Goal: Contribute content

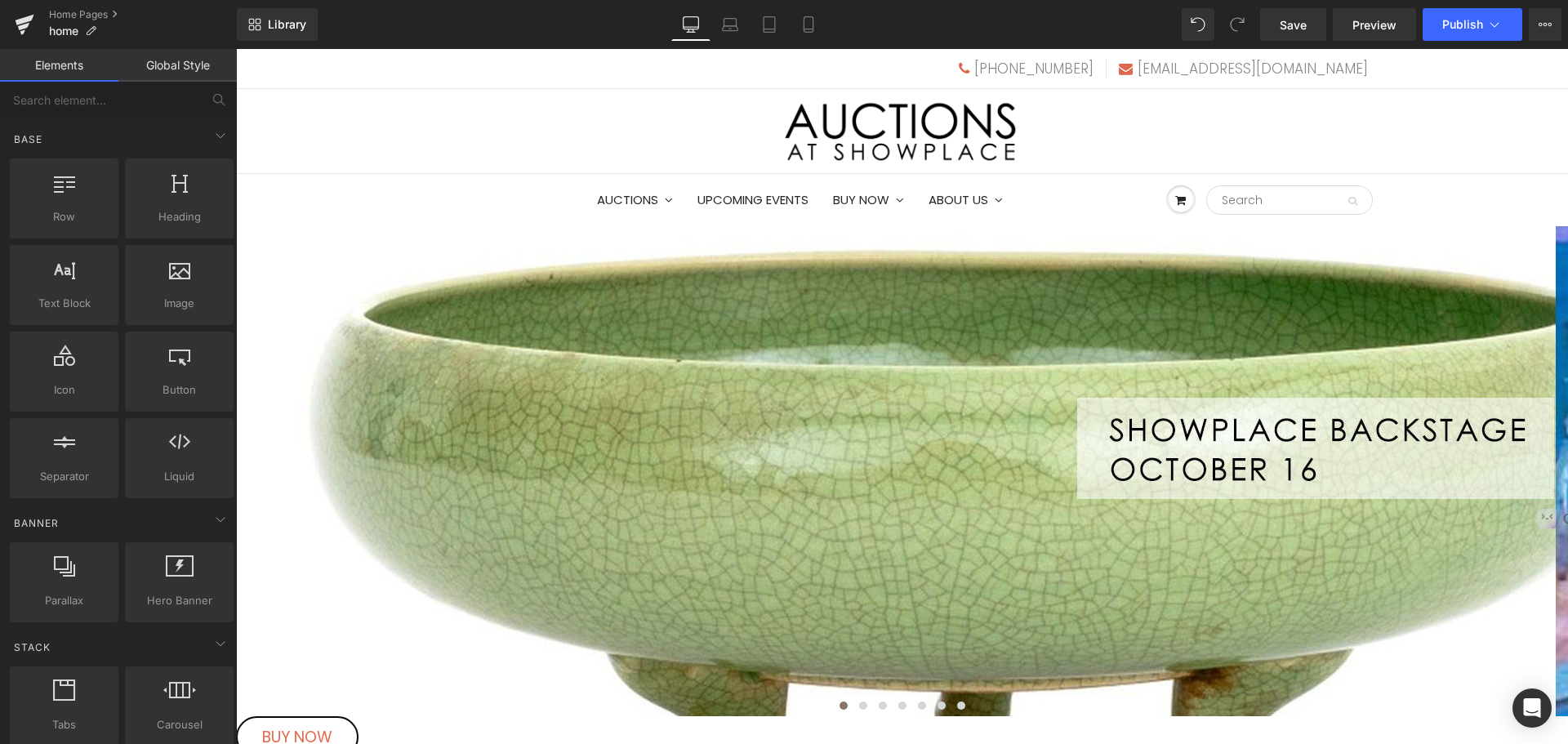
click at [236, 49] on span "Carousel" at bounding box center [236, 49] width 0 height 0
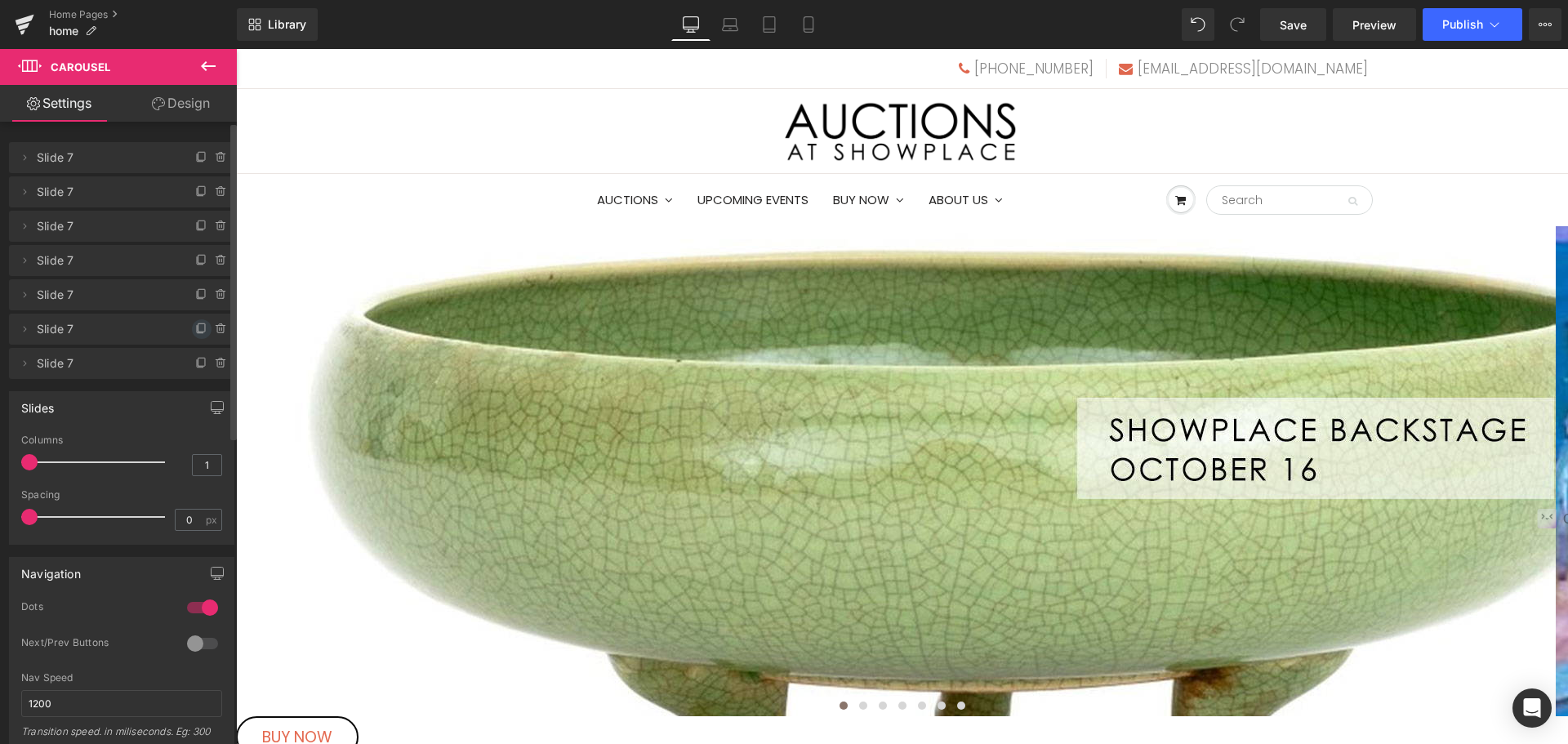
click at [197, 328] on icon at bounding box center [202, 329] width 13 height 13
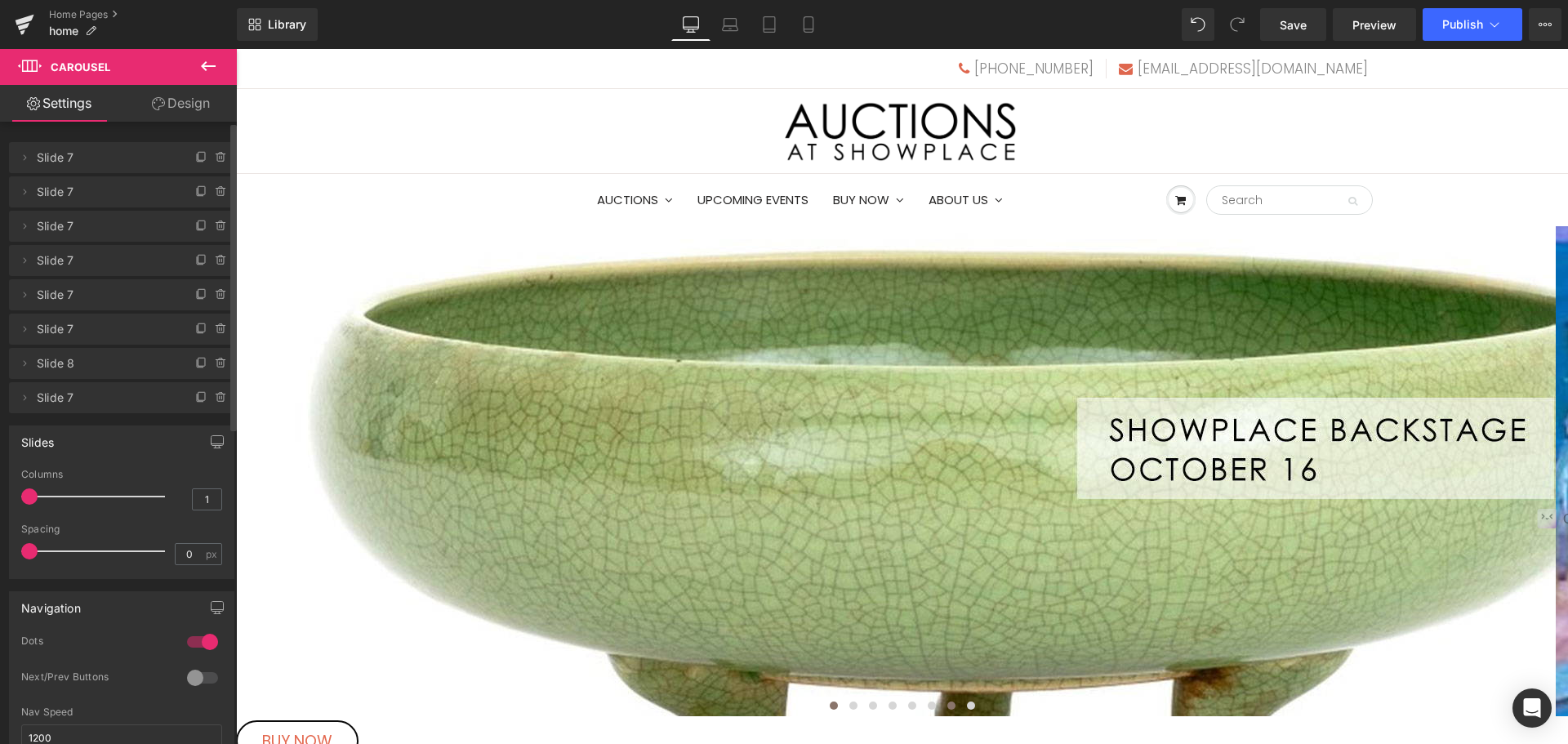
click at [947, 702] on span at bounding box center [951, 705] width 8 height 8
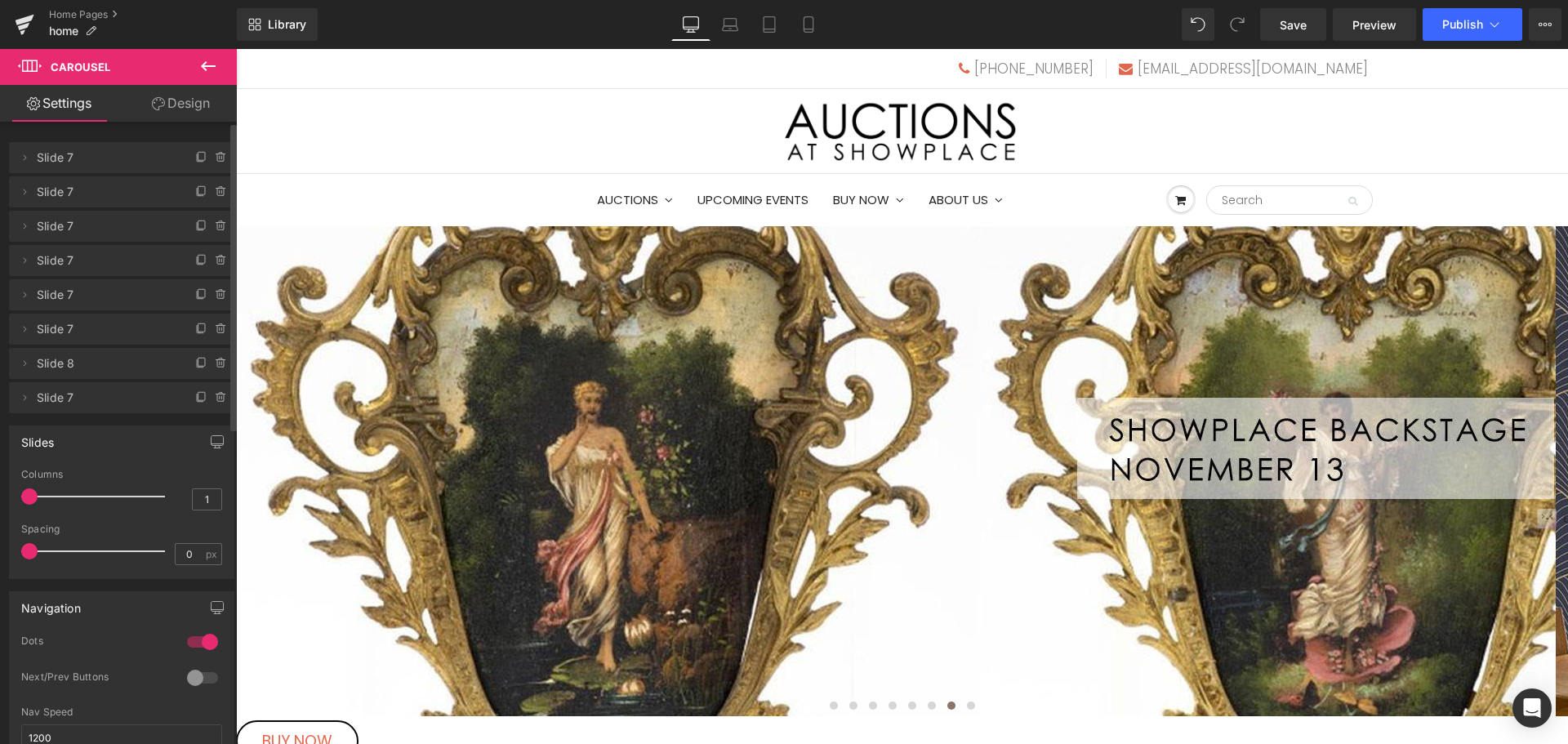
click at [933, 413] on img at bounding box center [971, 471] width 1470 height 490
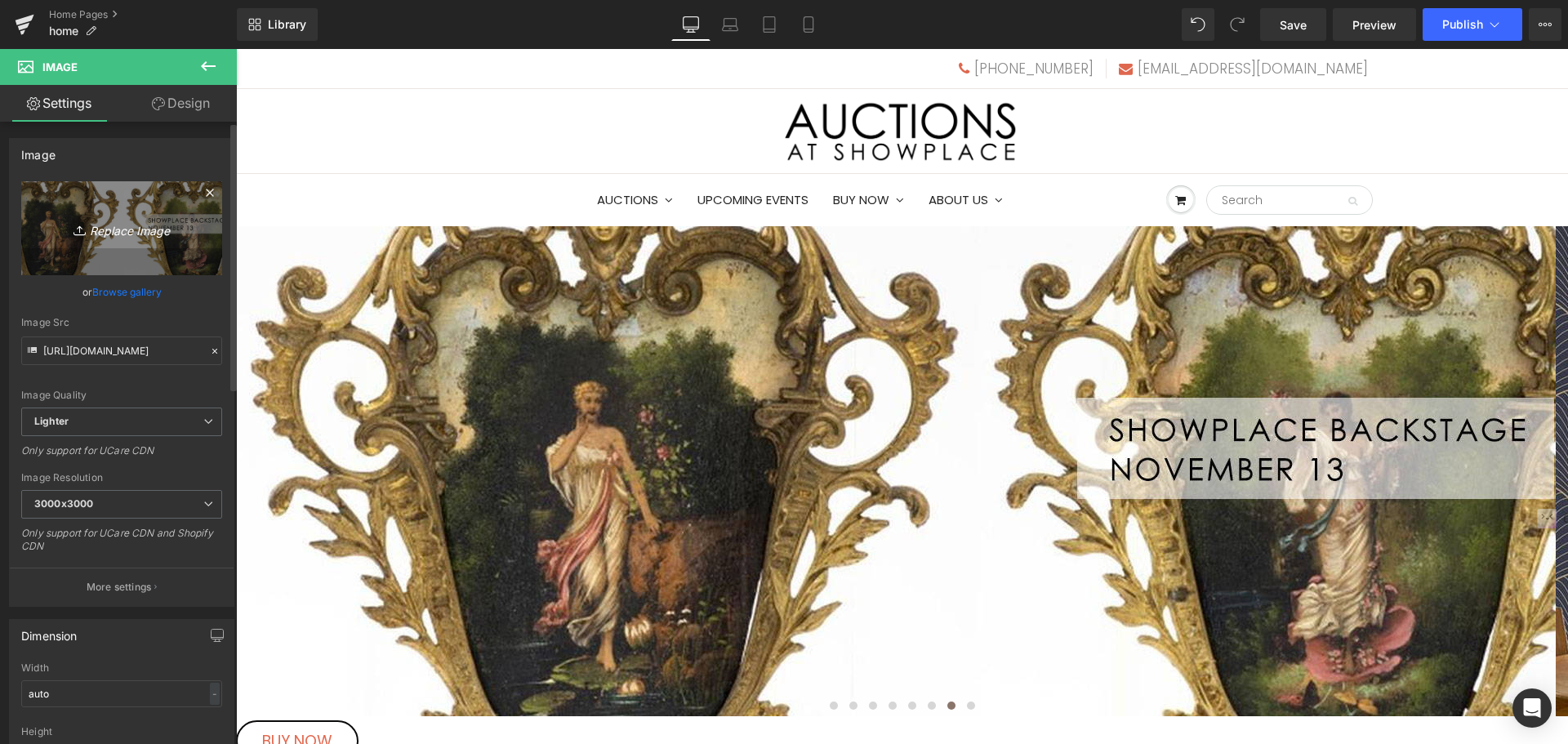
click at [133, 218] on icon "Replace Image" at bounding box center [121, 228] width 130 height 21
type input "C:\fakepath\nov20s.jpg"
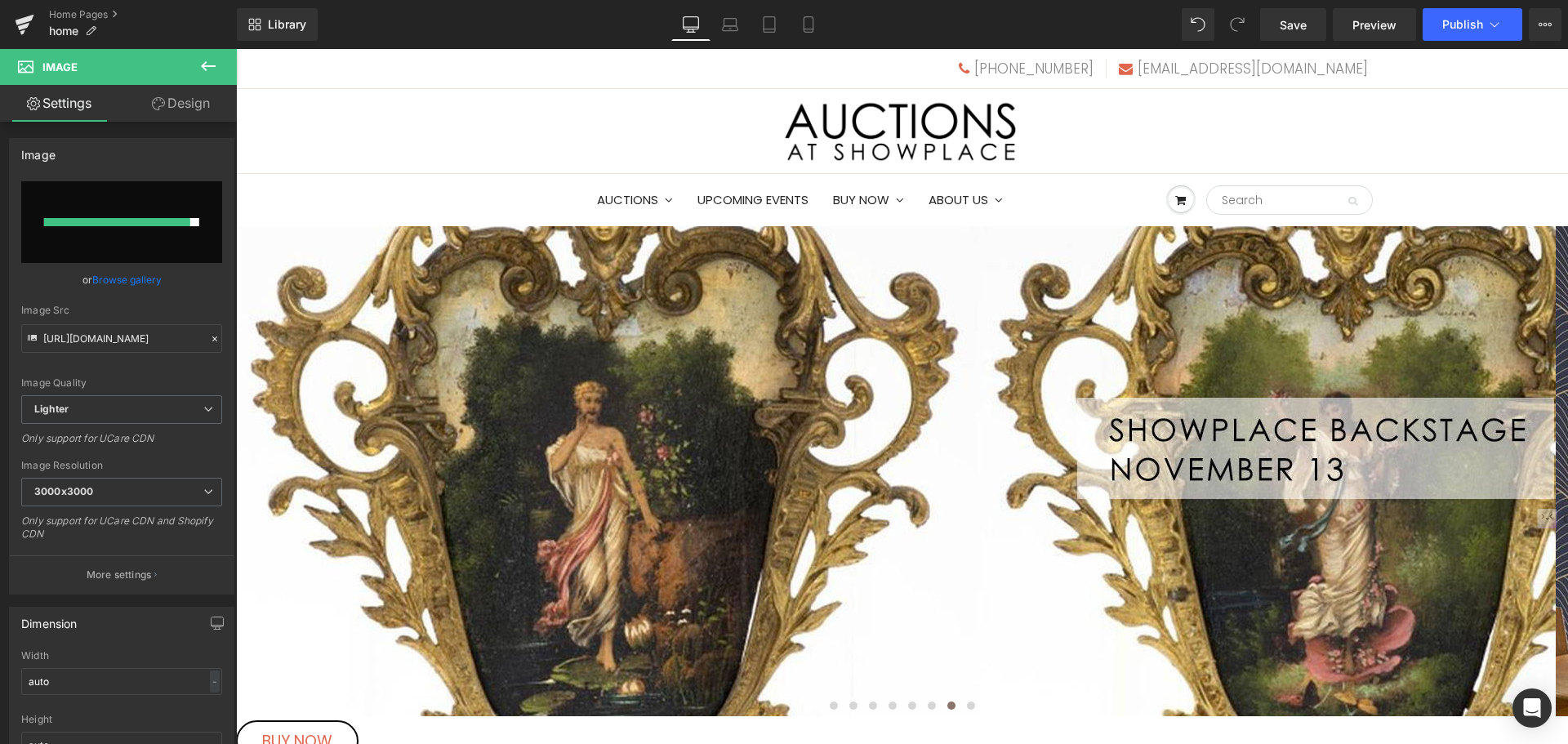
type input "[URL][DOMAIN_NAME]"
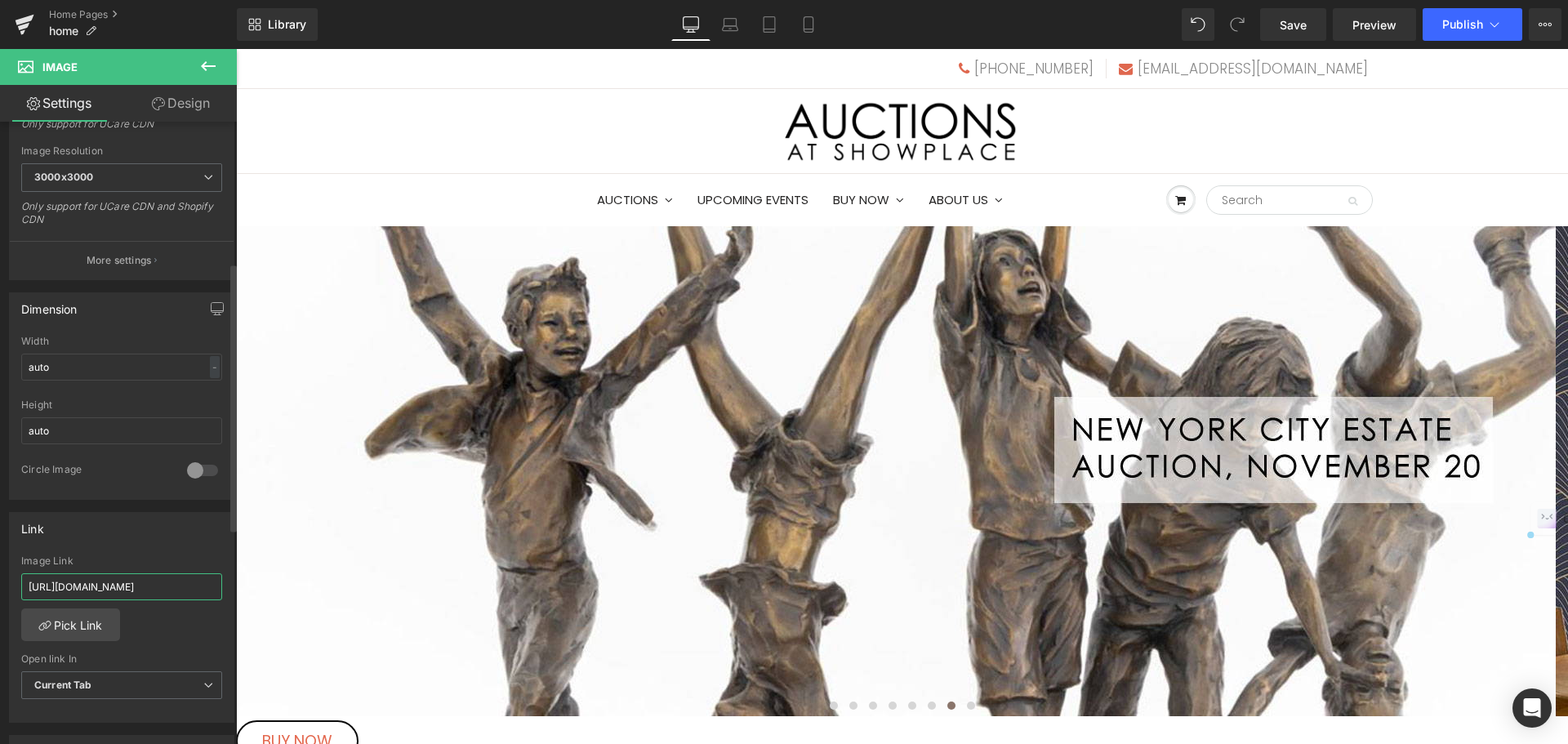
scroll to position [0, 281]
drag, startPoint x: 27, startPoint y: 588, endPoint x: 216, endPoint y: 598, distance: 189.3
click at [216, 598] on div "[URL][DOMAIN_NAME] Image Link [URL][DOMAIN_NAME] Pick Link Current Tab New Tab …" at bounding box center [121, 639] width 224 height 167
paste input "[US_STATE] City Estate Auction, [DATE]"
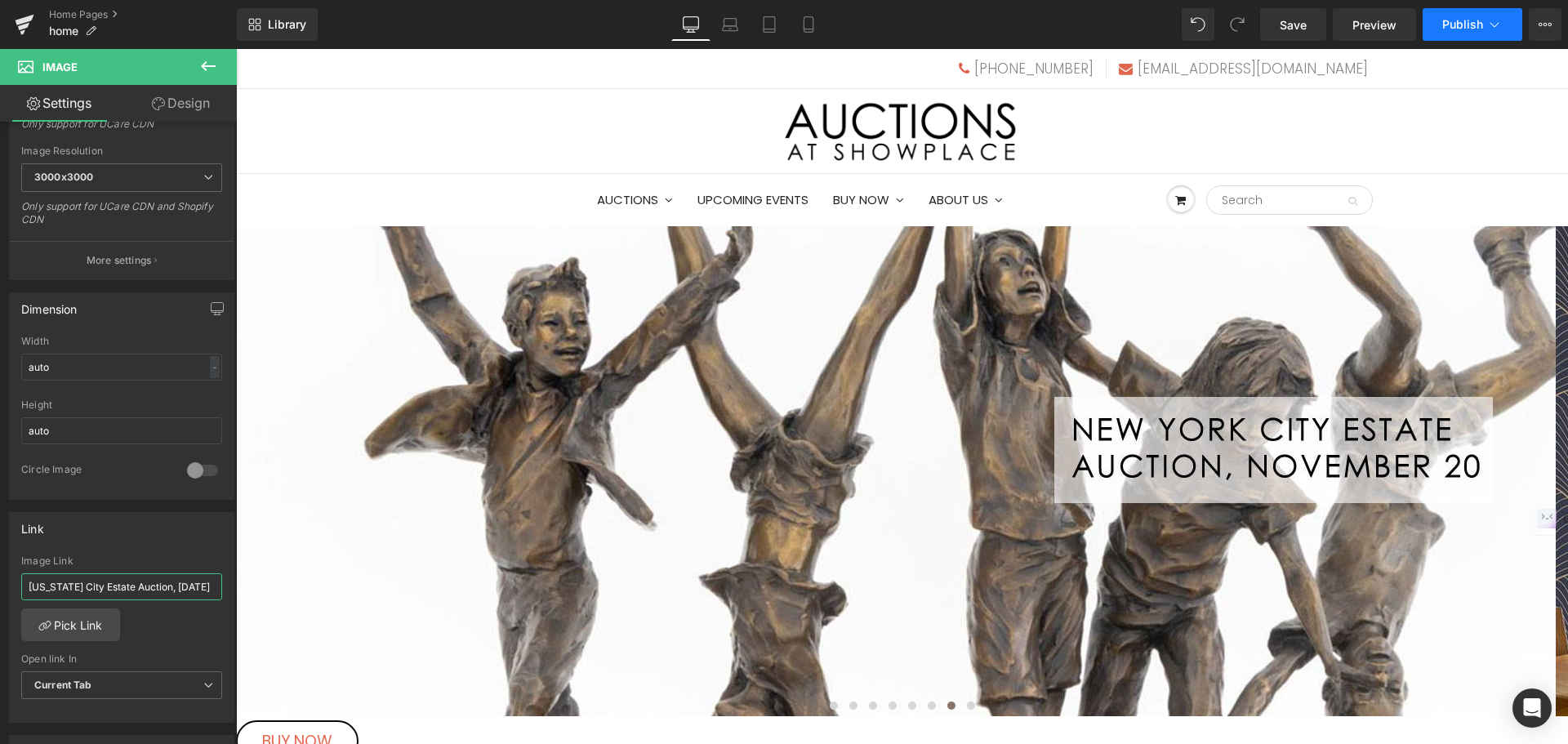
type input "[US_STATE] City Estate Auction, [DATE]"
click at [1436, 31] on button "Publish" at bounding box center [1473, 24] width 100 height 32
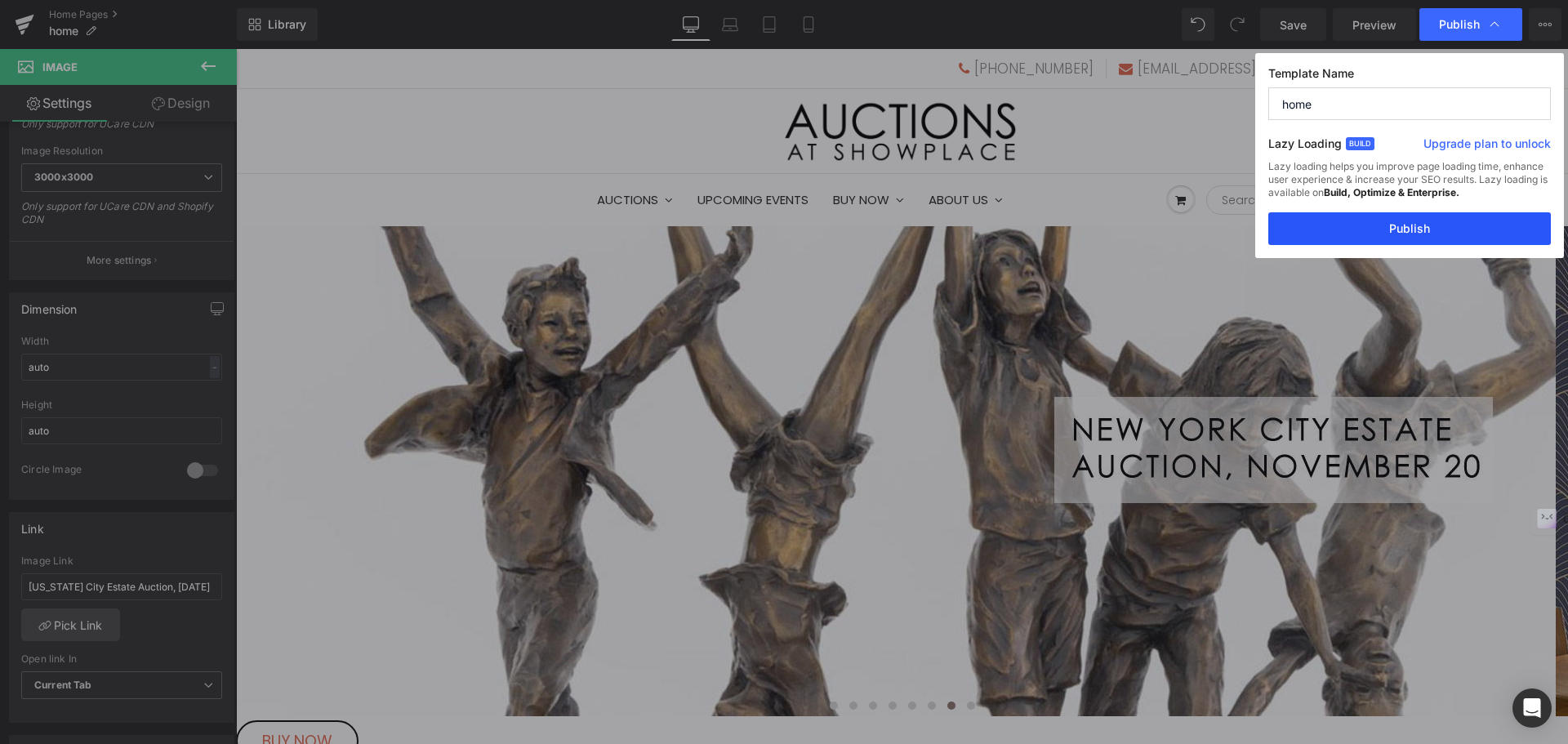
click at [1438, 227] on button "Publish" at bounding box center [1410, 229] width 282 height 32
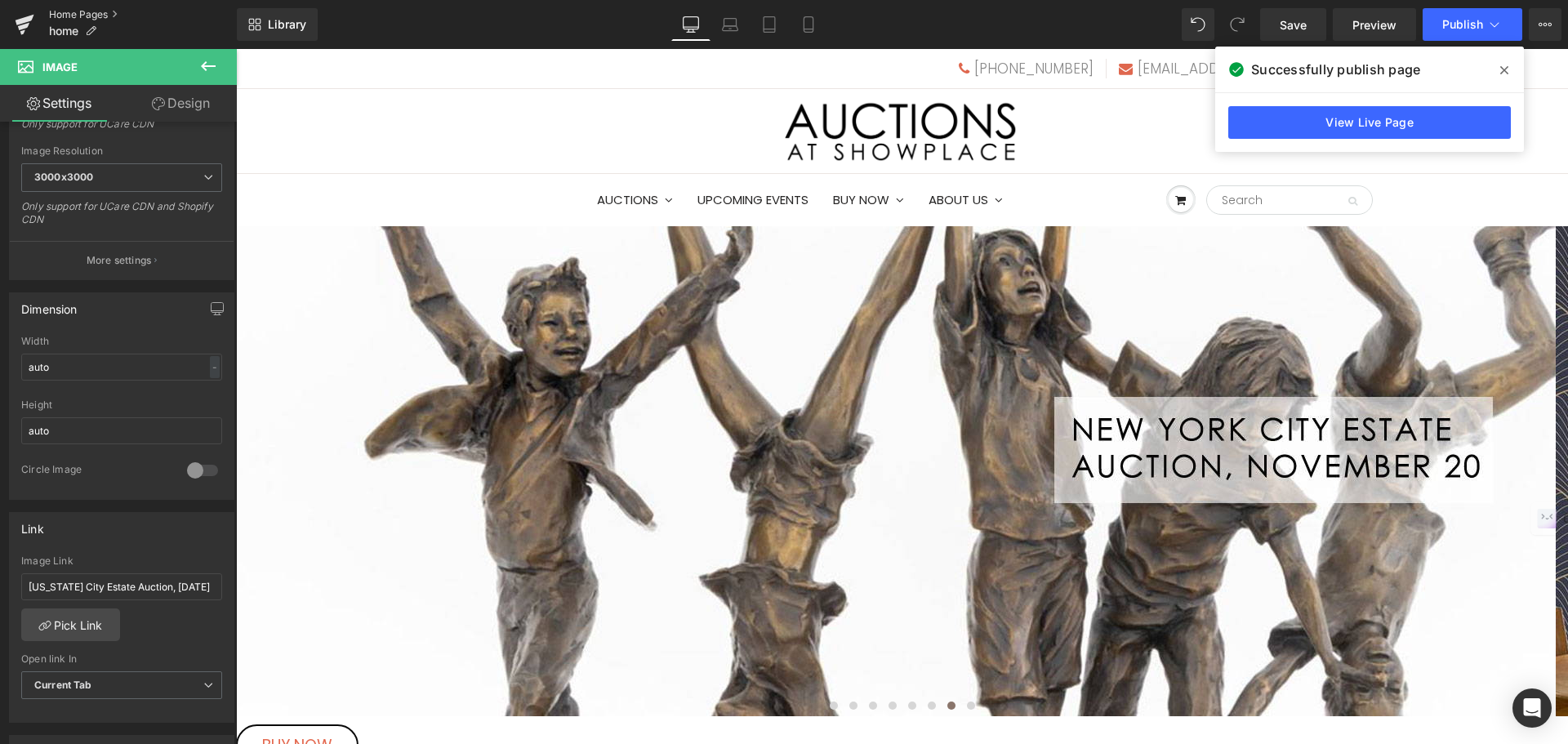
click at [101, 13] on link "Home Pages" at bounding box center [142, 14] width 188 height 13
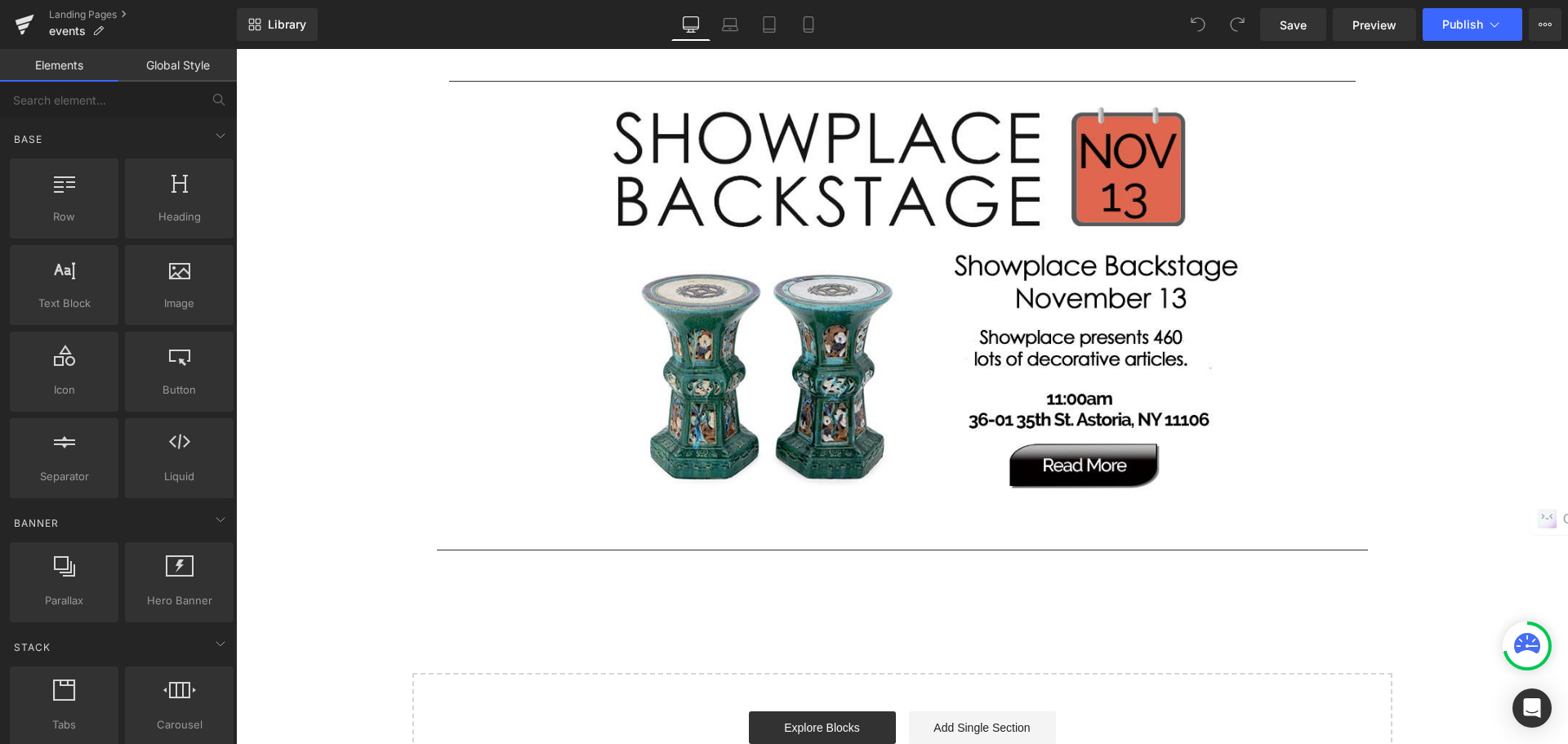
scroll to position [3512, 0]
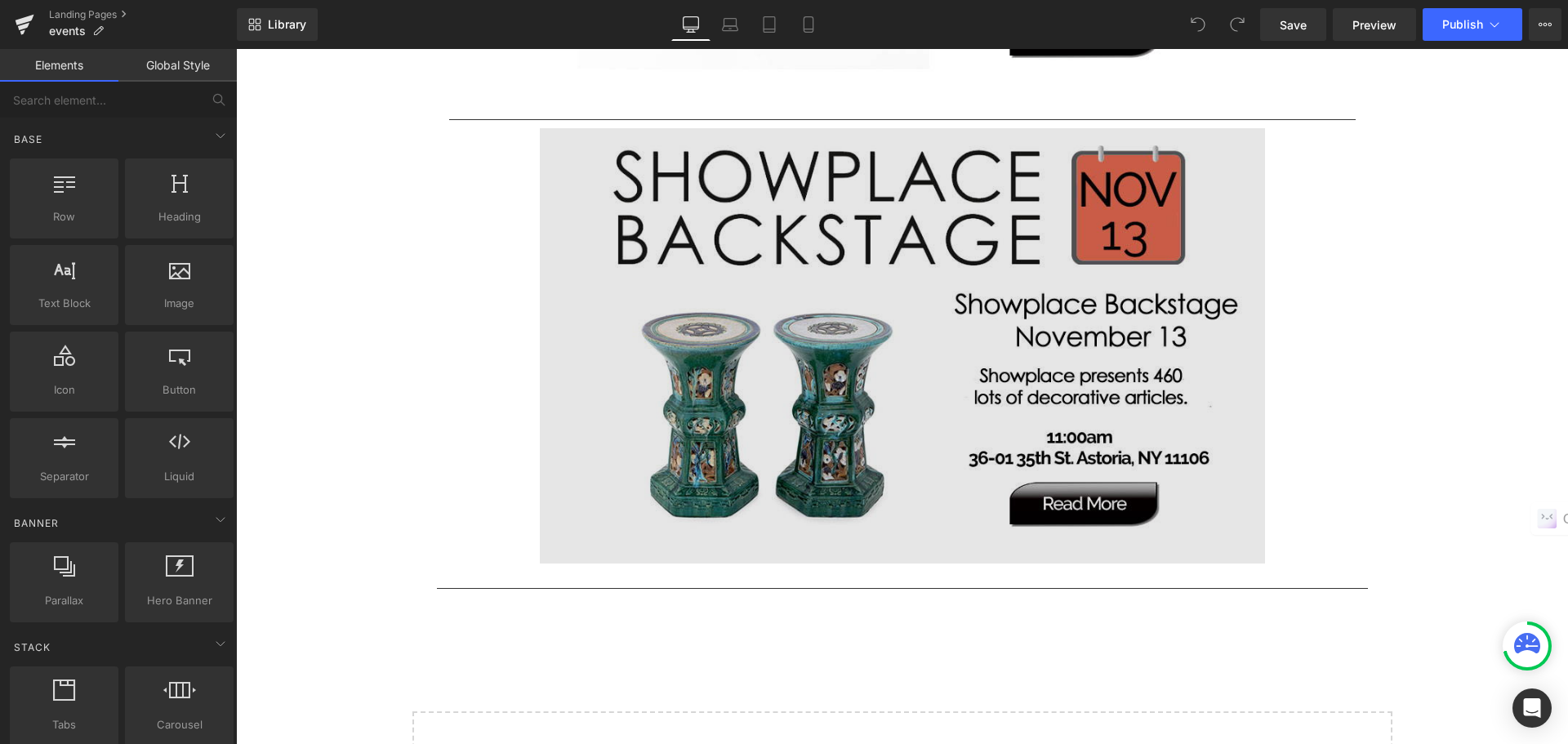
click at [731, 292] on img at bounding box center [902, 346] width 725 height 435
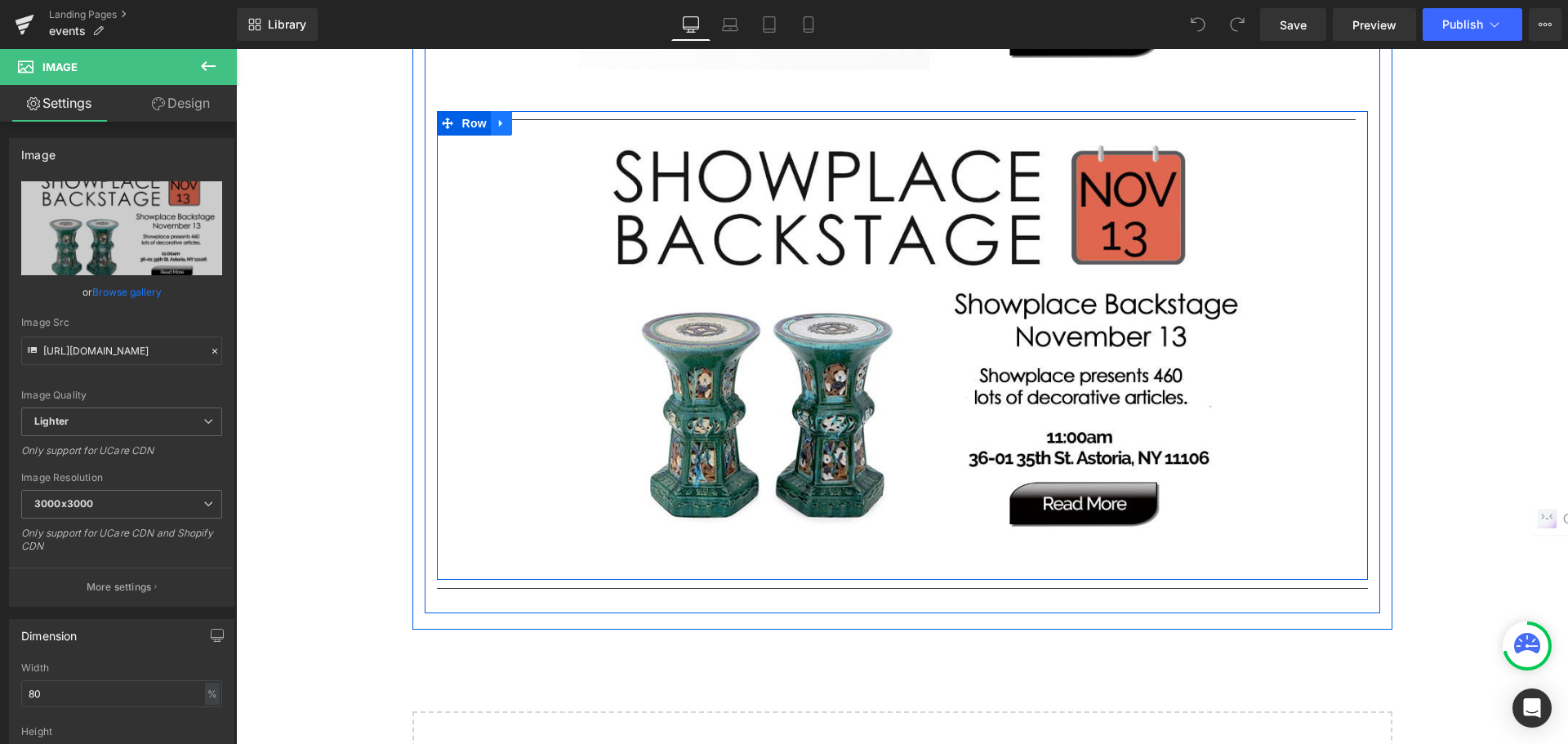
click at [496, 128] on icon at bounding box center [501, 124] width 12 height 13
click at [517, 123] on icon at bounding box center [523, 123] width 12 height 12
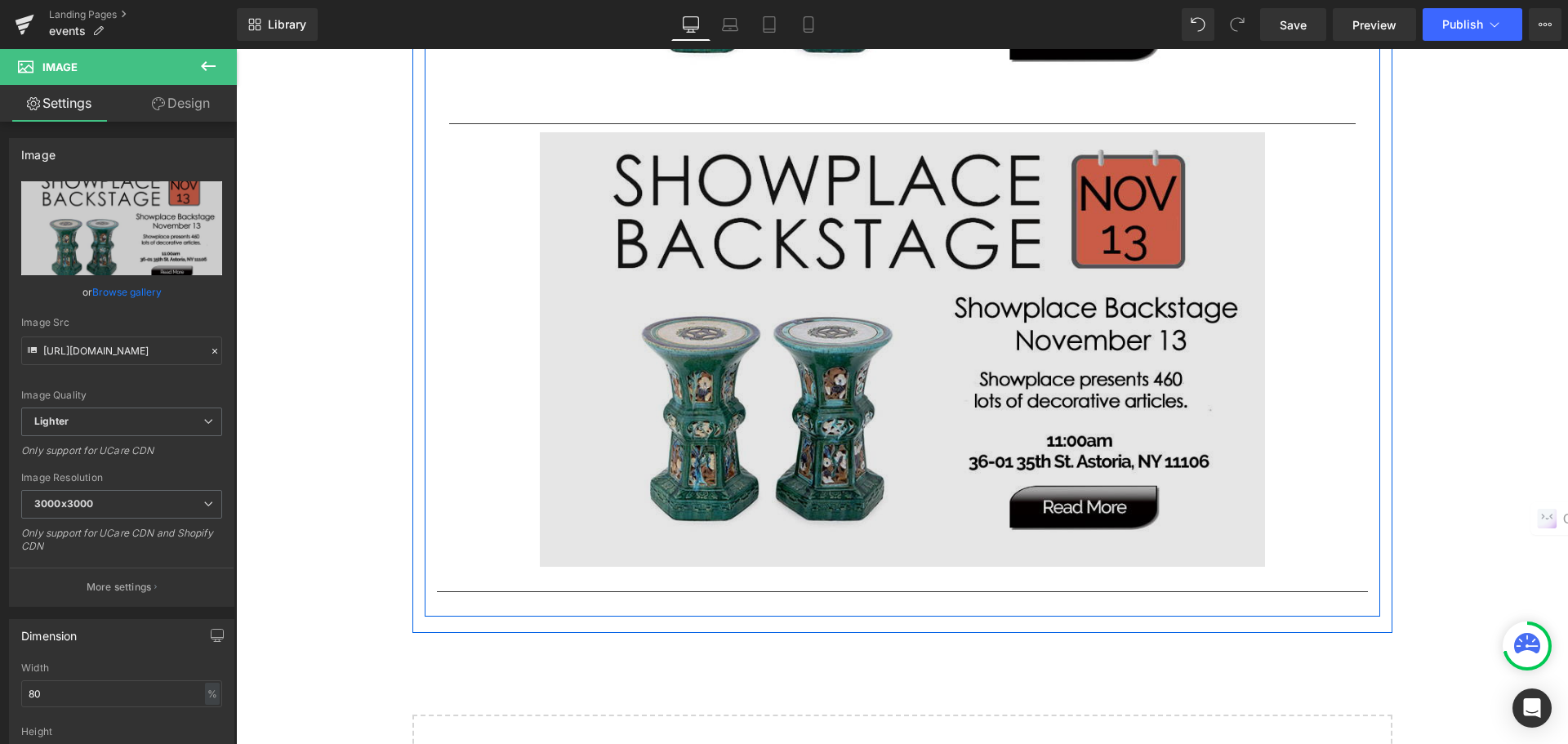
scroll to position [3978, 0]
click at [721, 382] on img at bounding box center [902, 349] width 725 height 435
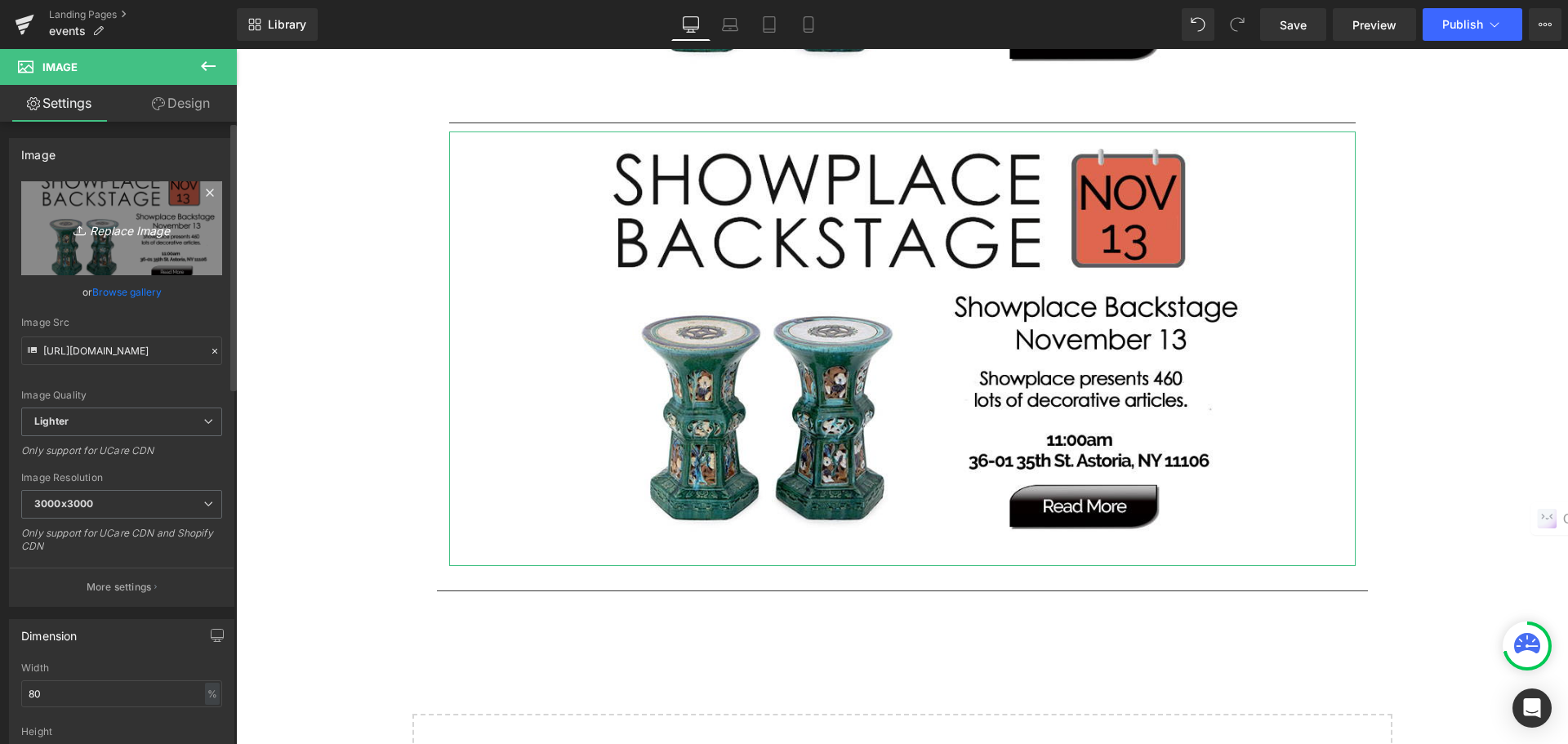
click at [154, 233] on icon "Replace Image" at bounding box center [121, 228] width 130 height 21
type input "C:\fakepath\nov20E.jpg"
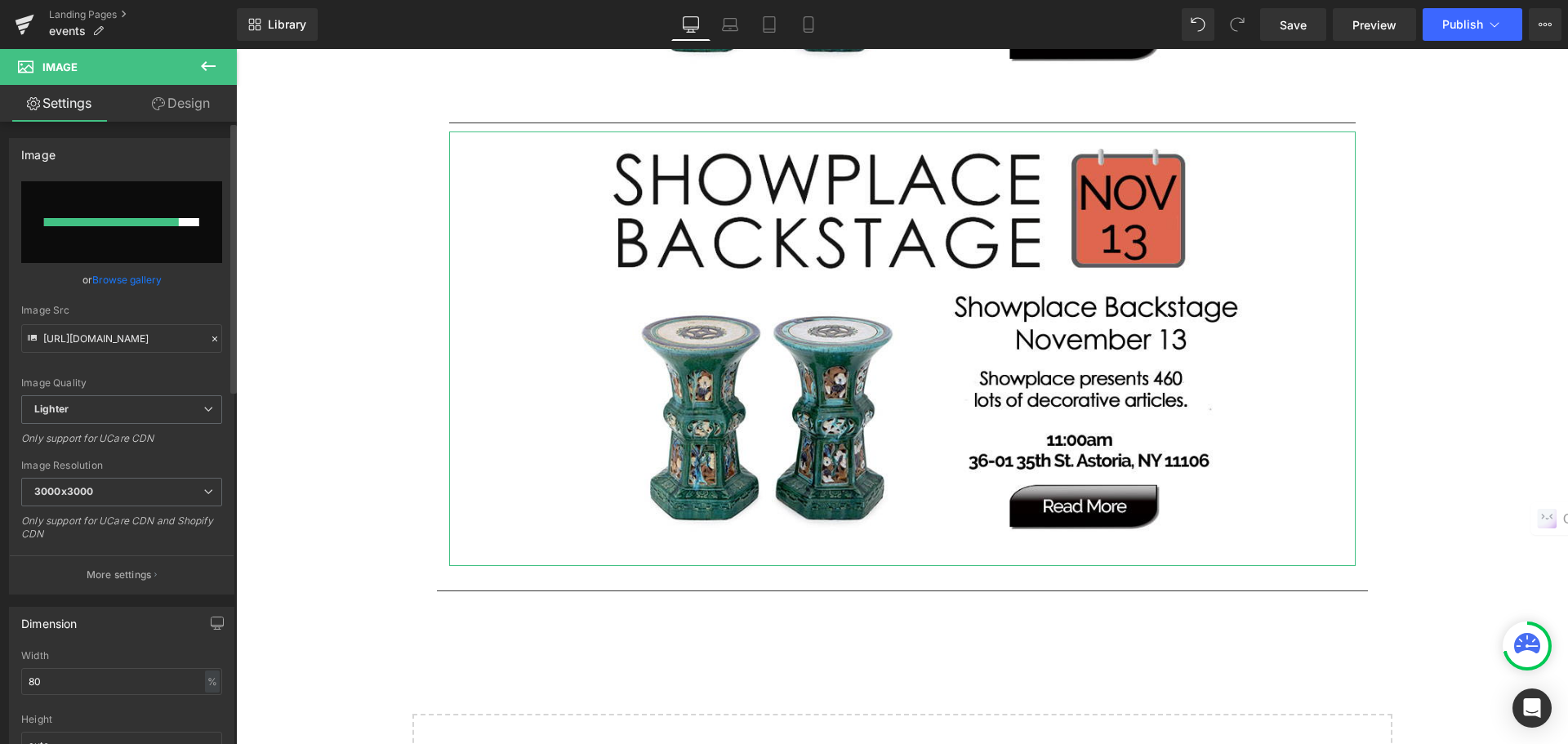
click at [153, 280] on link "Browse gallery" at bounding box center [127, 280] width 69 height 29
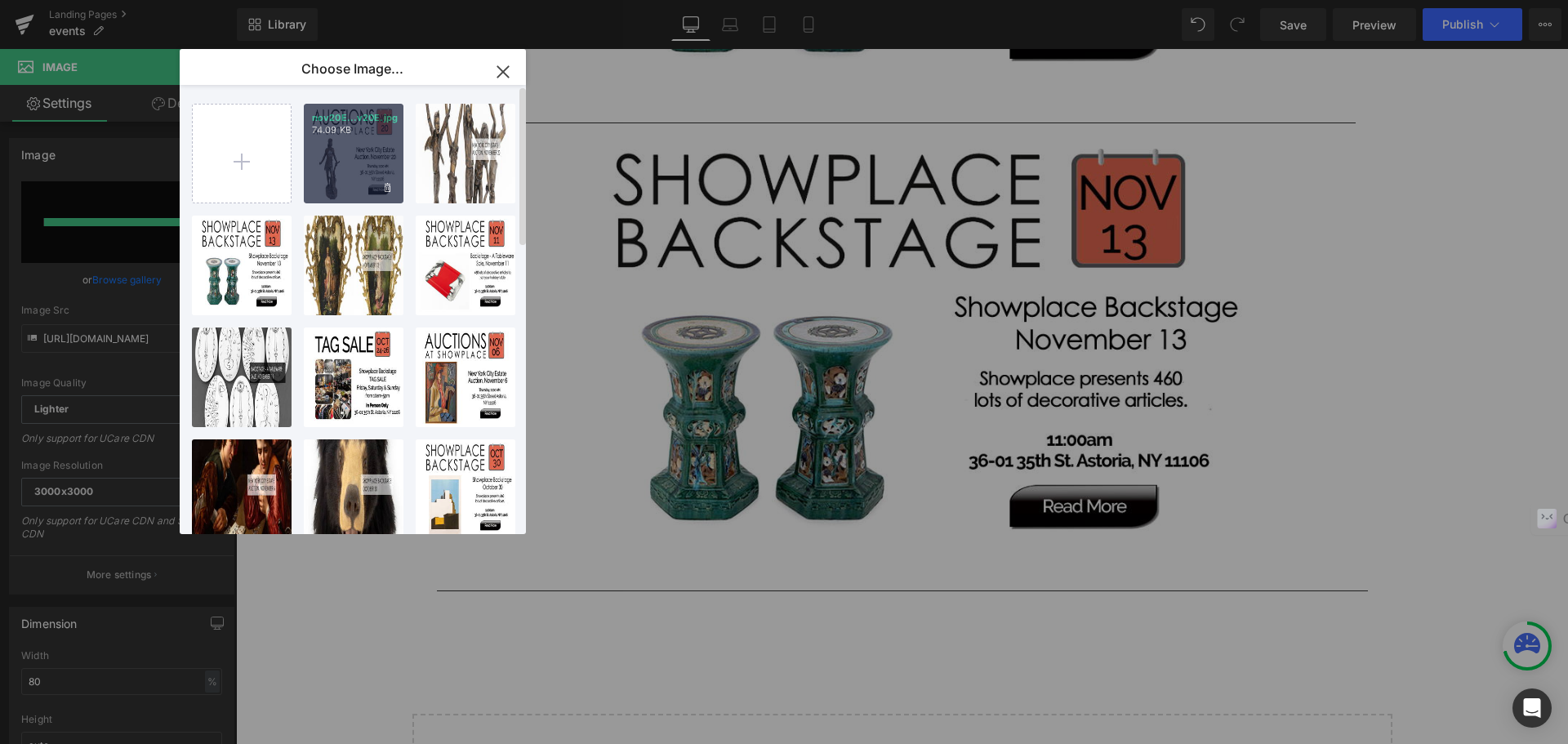
click at [344, 162] on div "nov20E...v20E.jpg 74.09 KB" at bounding box center [354, 153] width 100 height 100
type input "https://ucarecdn.com/24d2f354-da62-4926-bee6-f83718f38b7b/-/format/auto/-/previ…"
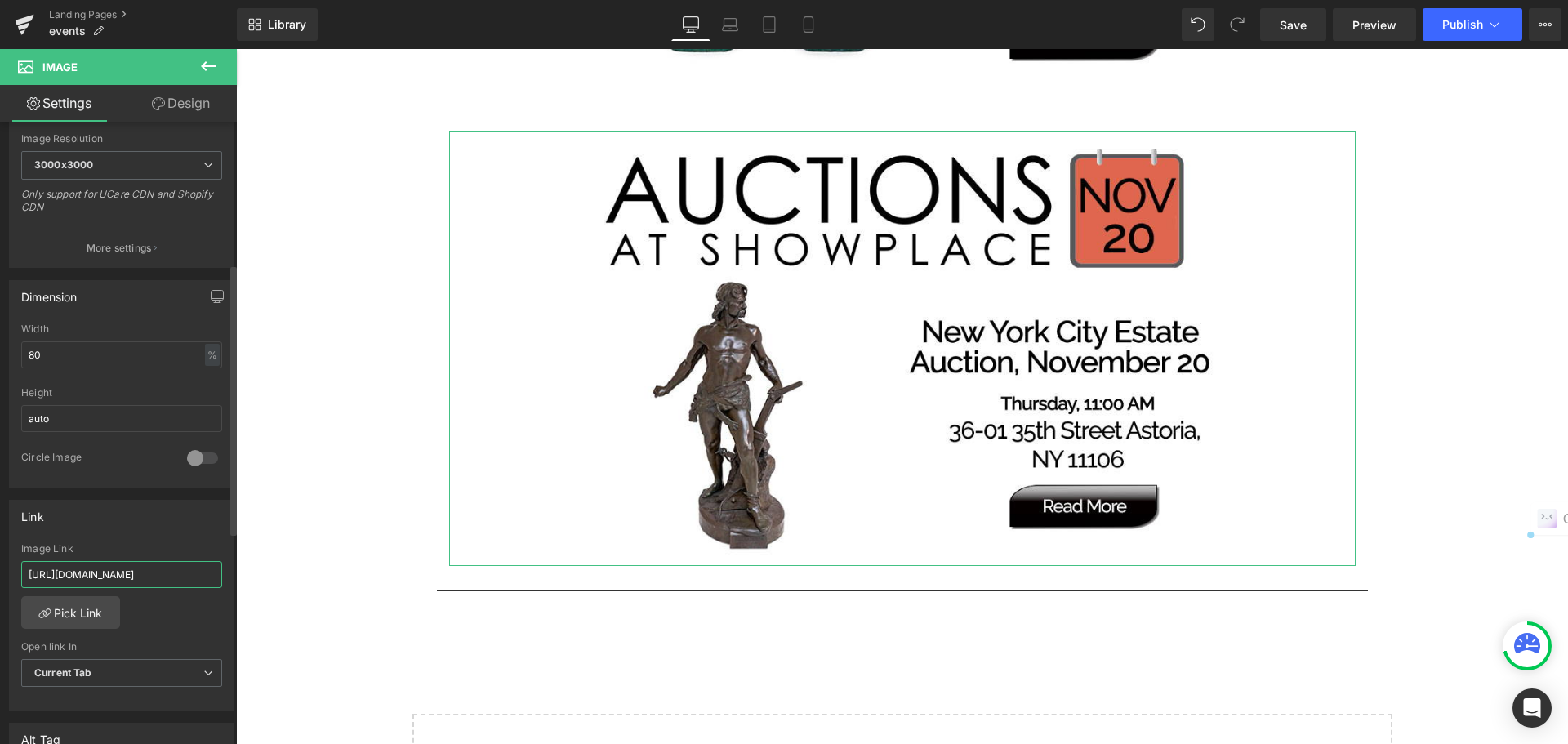
scroll to position [0, 281]
drag, startPoint x: 25, startPoint y: 572, endPoint x: 223, endPoint y: 580, distance: 198.2
click at [223, 580] on div "[URL][DOMAIN_NAME] Image Link [URL][DOMAIN_NAME] Pick Link Current Tab New Tab …" at bounding box center [121, 627] width 224 height 167
paste input "[US_STATE] City Estate Auction, [DATE]"
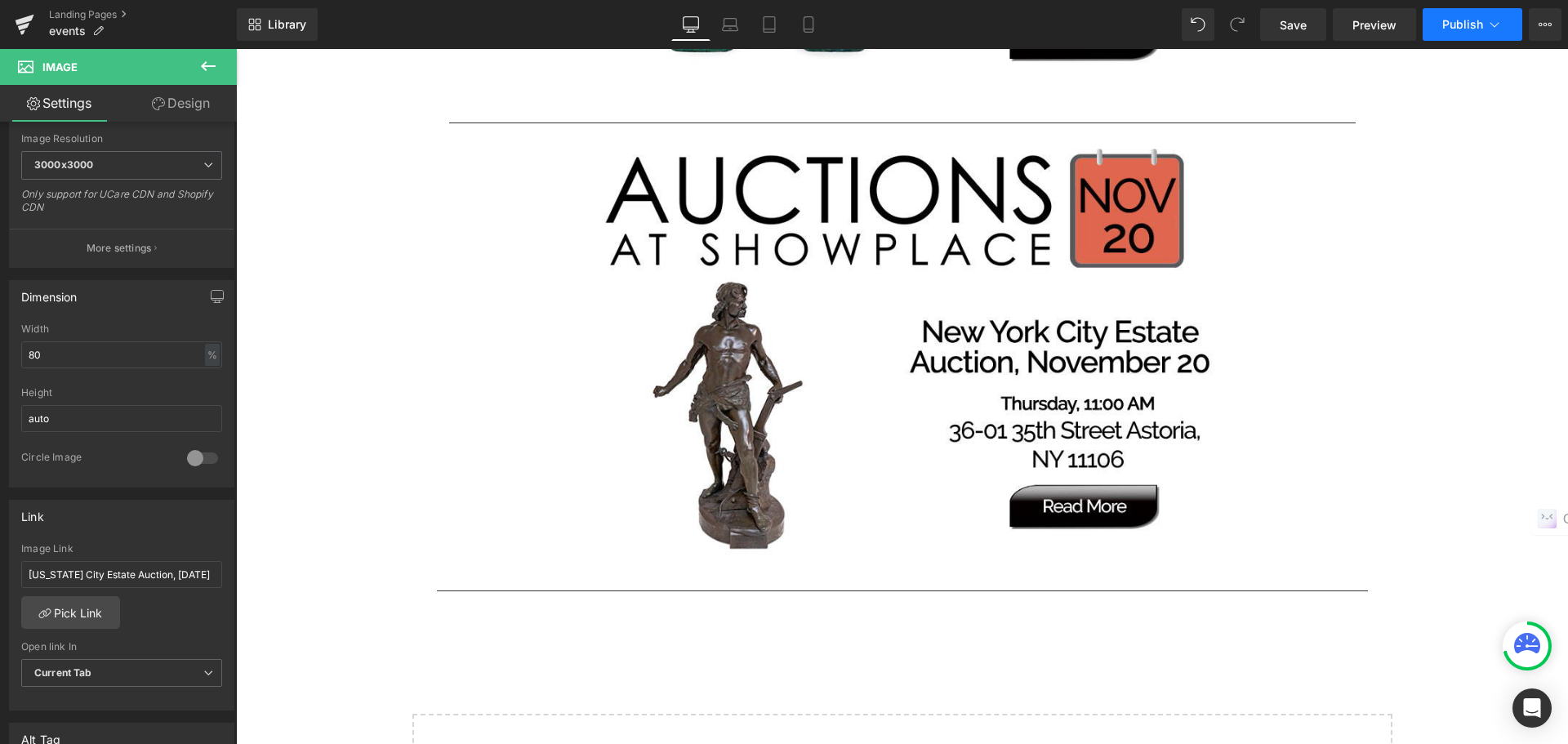
click at [1454, 28] on span "Publish" at bounding box center [1462, 24] width 40 height 13
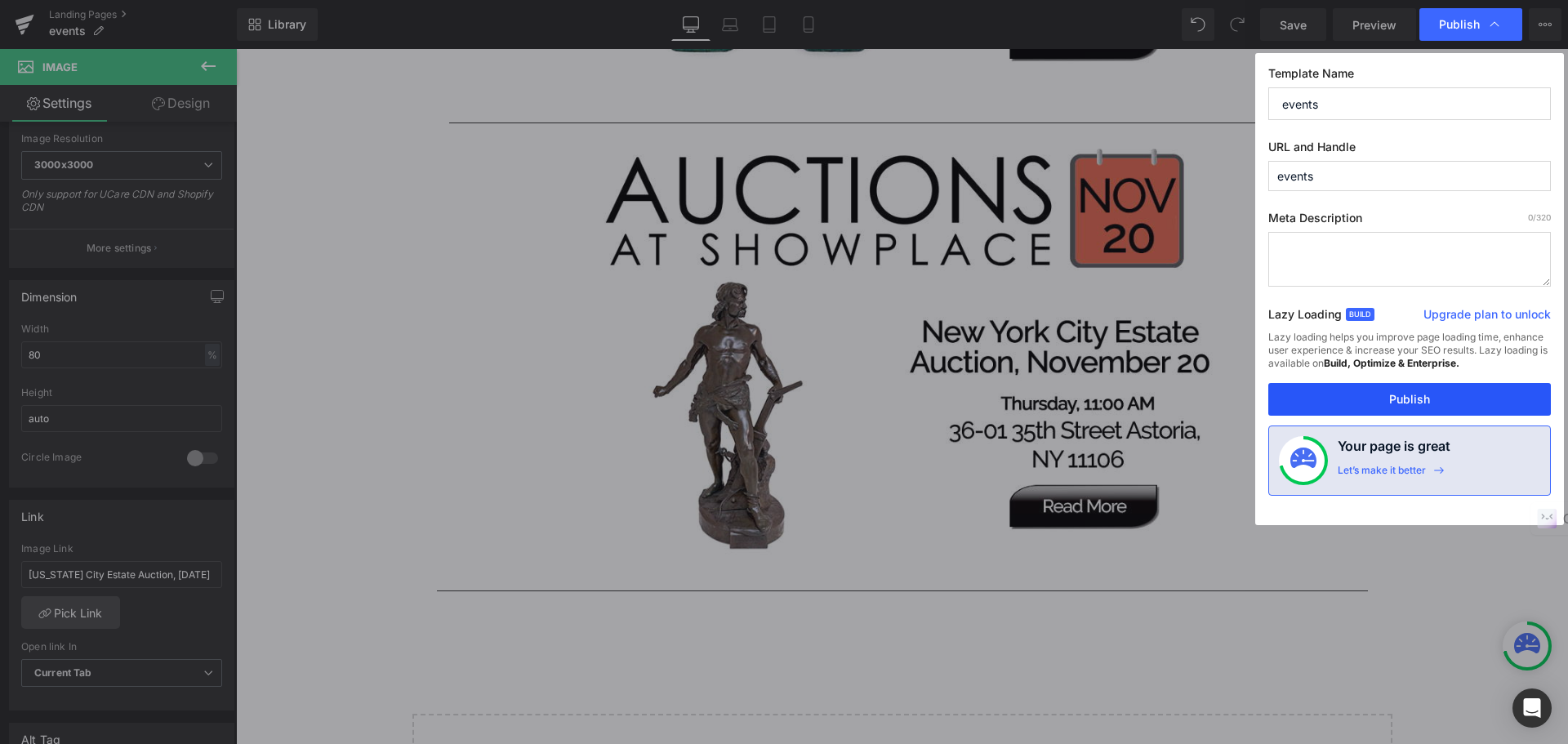
click at [1407, 394] on button "Publish" at bounding box center [1410, 399] width 282 height 32
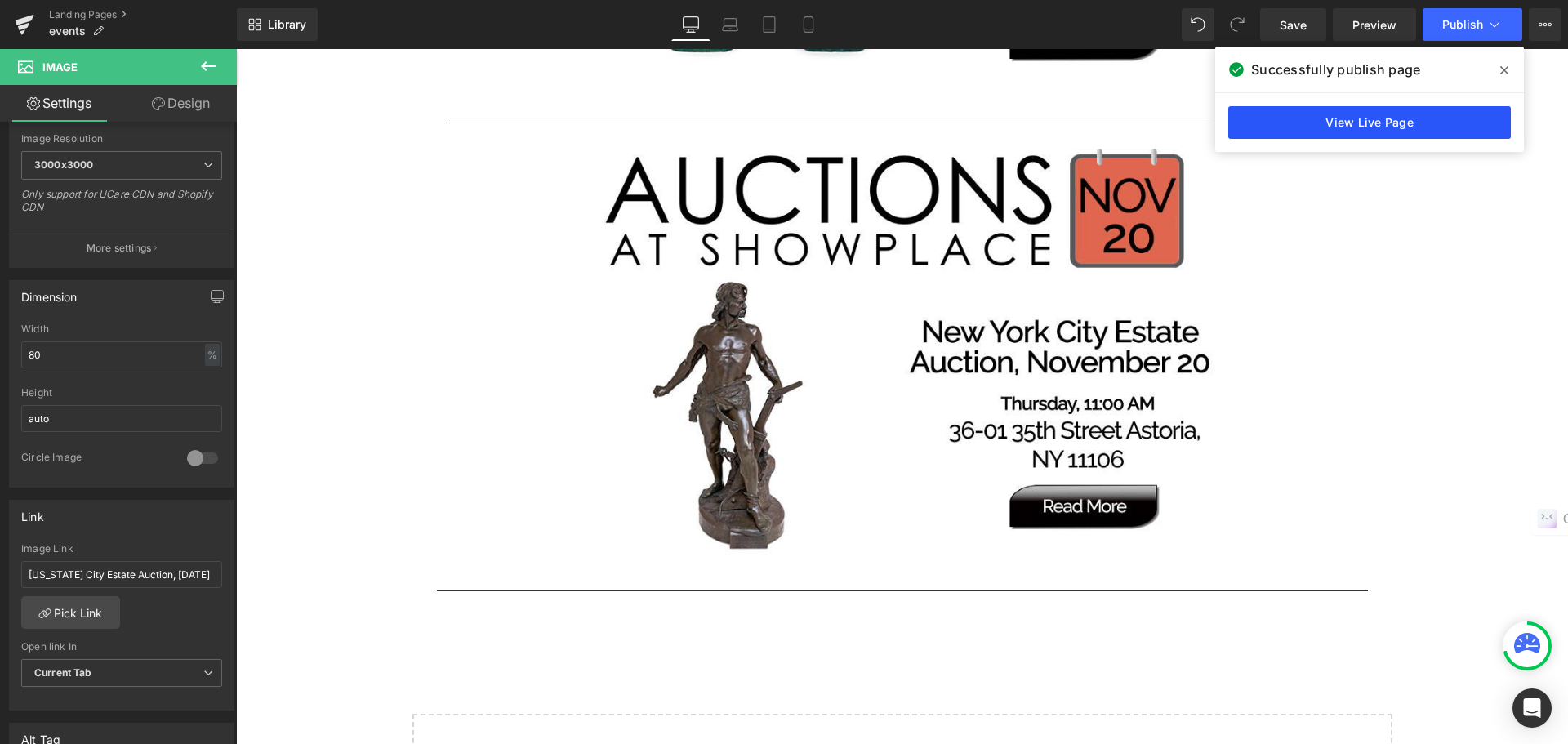
click at [1371, 130] on link "View Live Page" at bounding box center [1370, 122] width 282 height 32
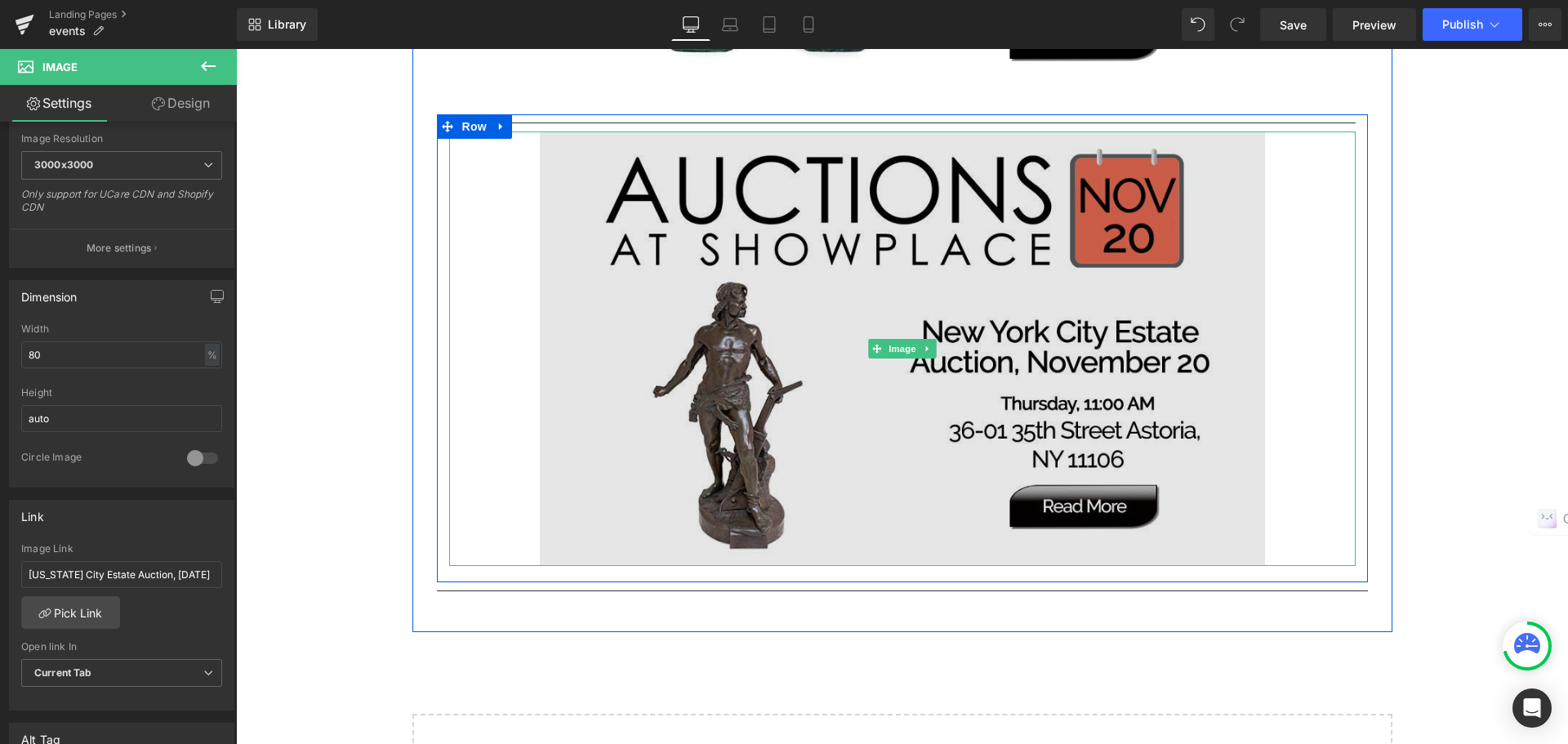
click at [1021, 264] on img at bounding box center [902, 349] width 725 height 435
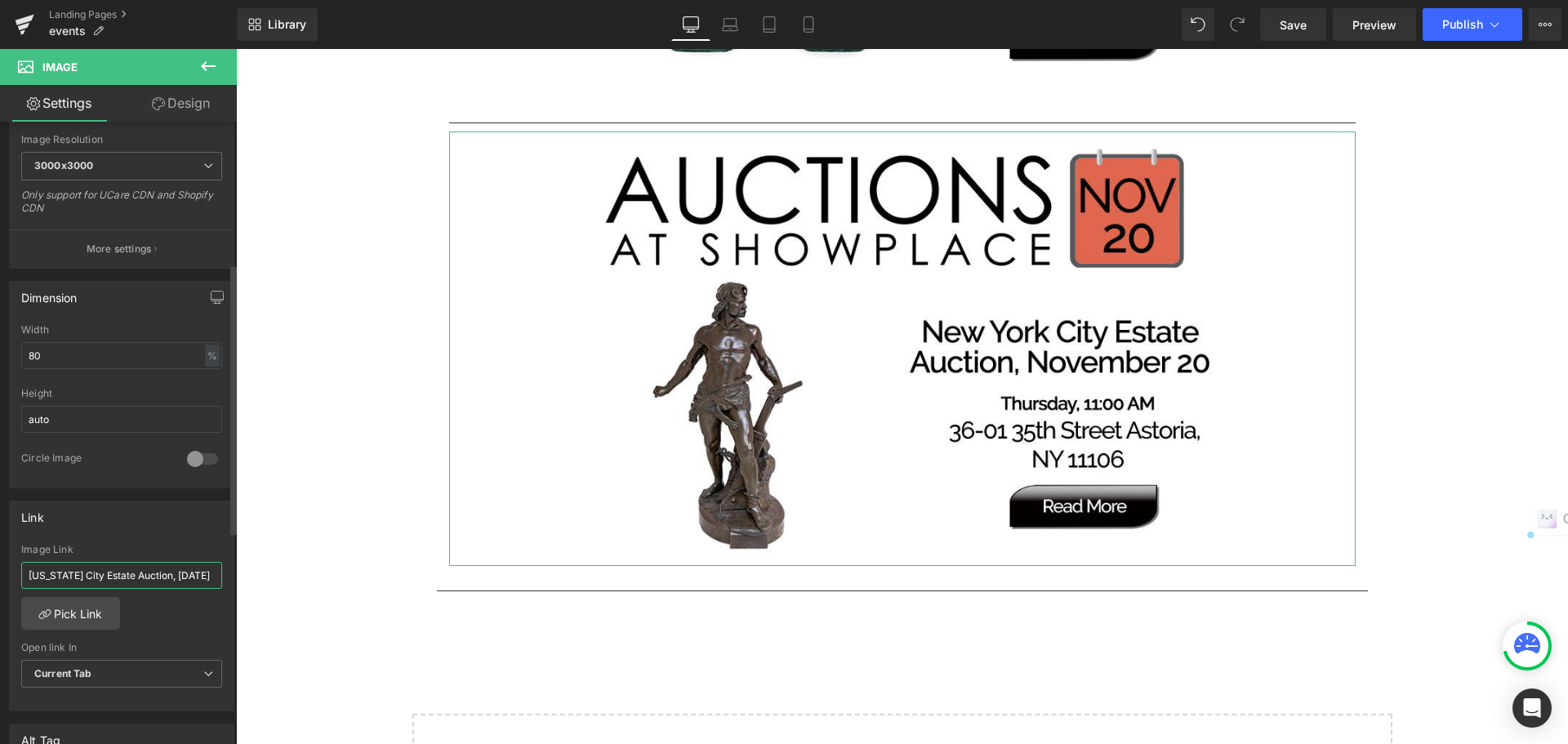
scroll to position [0, 25]
drag, startPoint x: 30, startPoint y: 572, endPoint x: 222, endPoint y: 579, distance: 192.1
click at [222, 579] on div "New York City Estate Auction, November 20 Image Link New York City Estate Aucti…" at bounding box center [121, 628] width 224 height 167
paste input "https://auctions.nyshowplace.com/auctions/4-IG8USZ/new-york-city-estate-auction…"
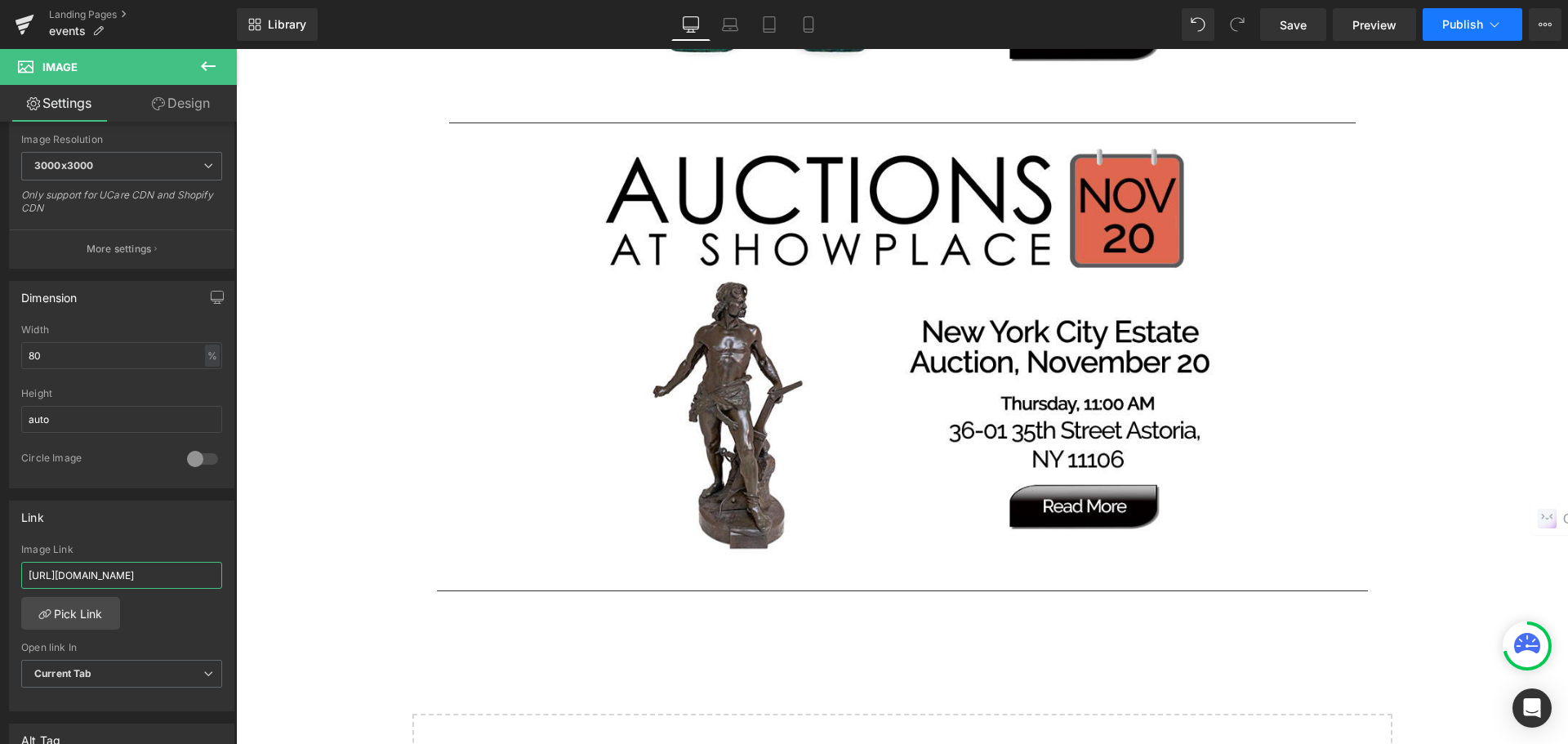
type input "https://auctions.nyshowplace.com/auctions/4-IG8USZ/new-york-city-estate-auction…"
click at [1450, 28] on span "Publish" at bounding box center [1462, 24] width 40 height 13
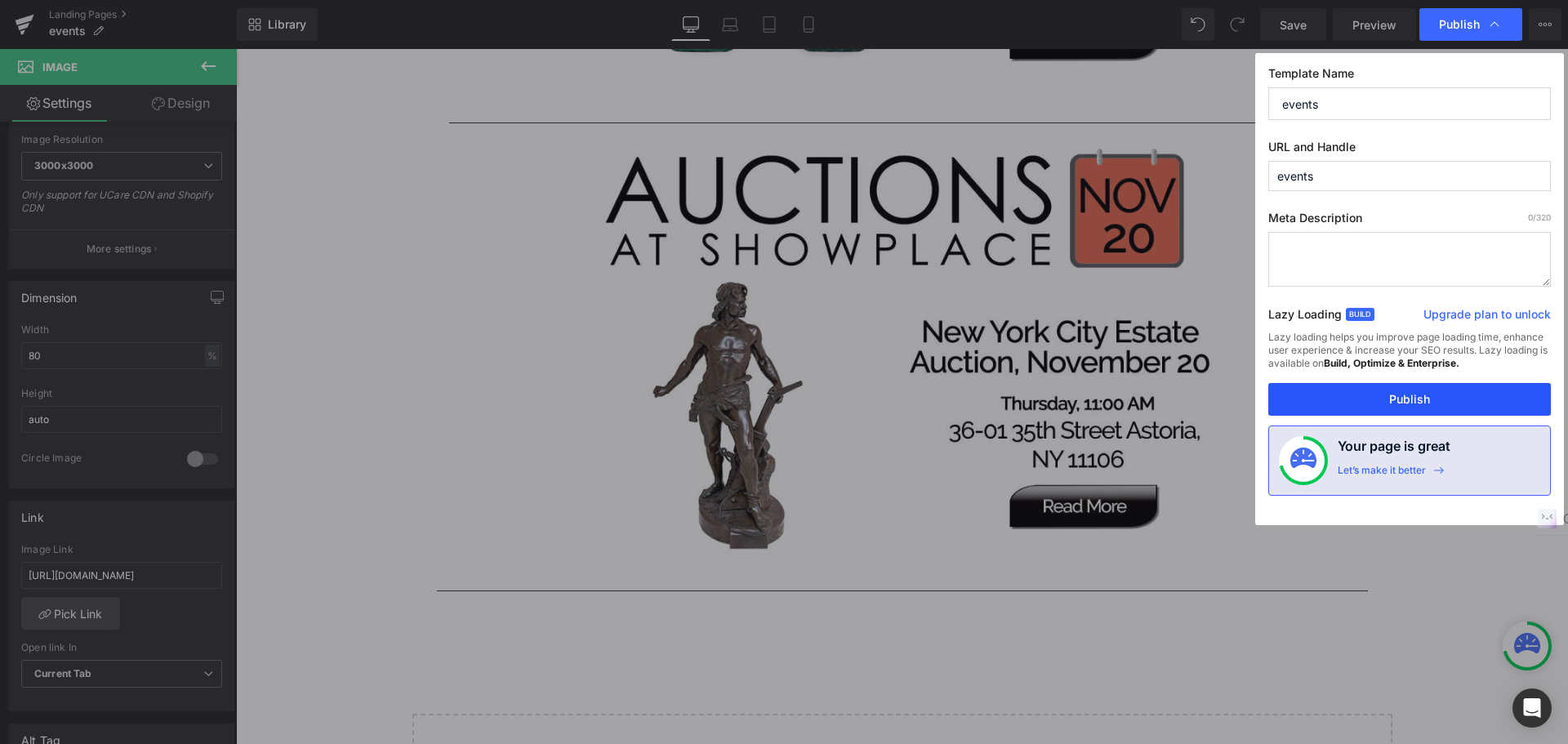
click at [1450, 407] on button "Publish" at bounding box center [1410, 399] width 282 height 32
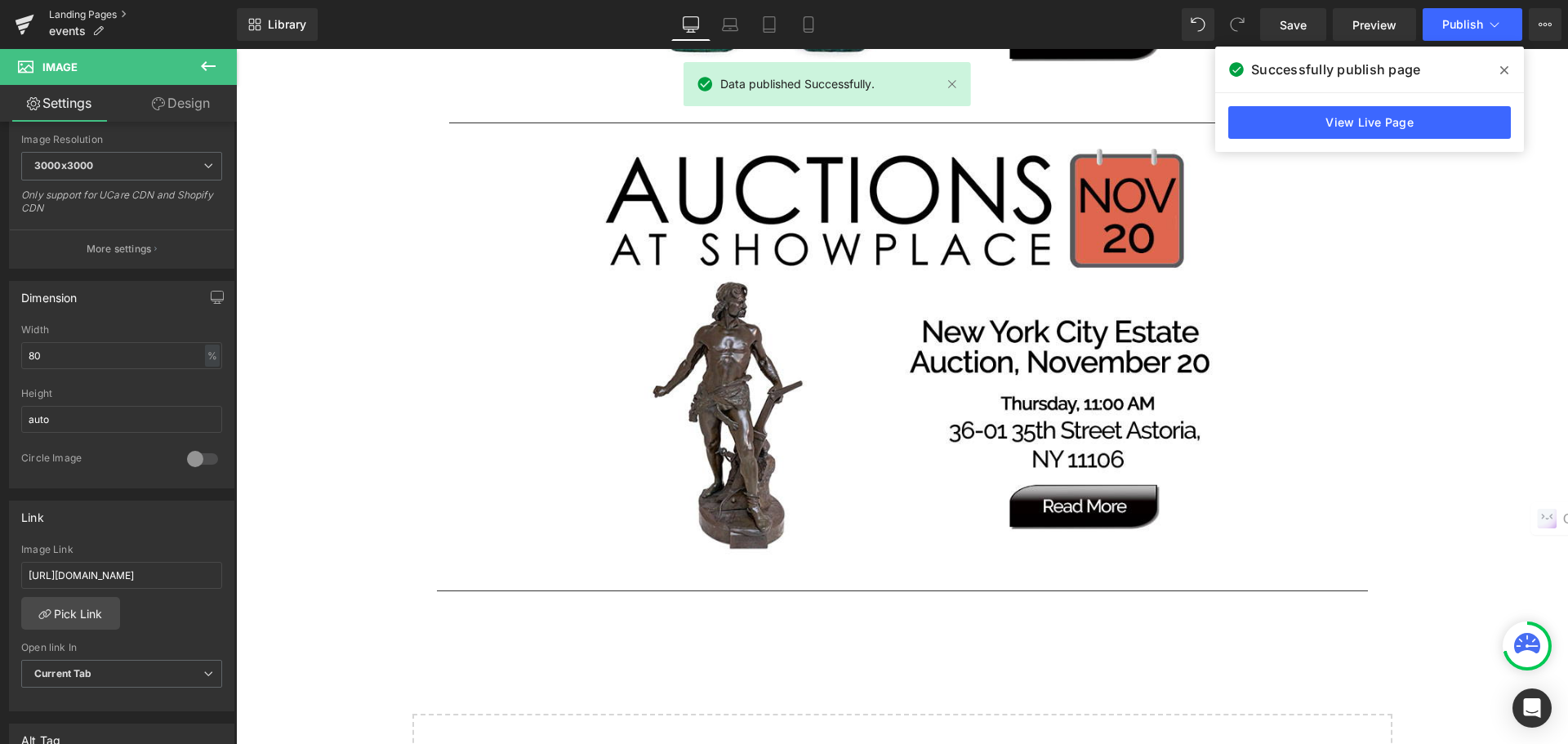
click at [106, 13] on link "Landing Pages" at bounding box center [142, 14] width 188 height 13
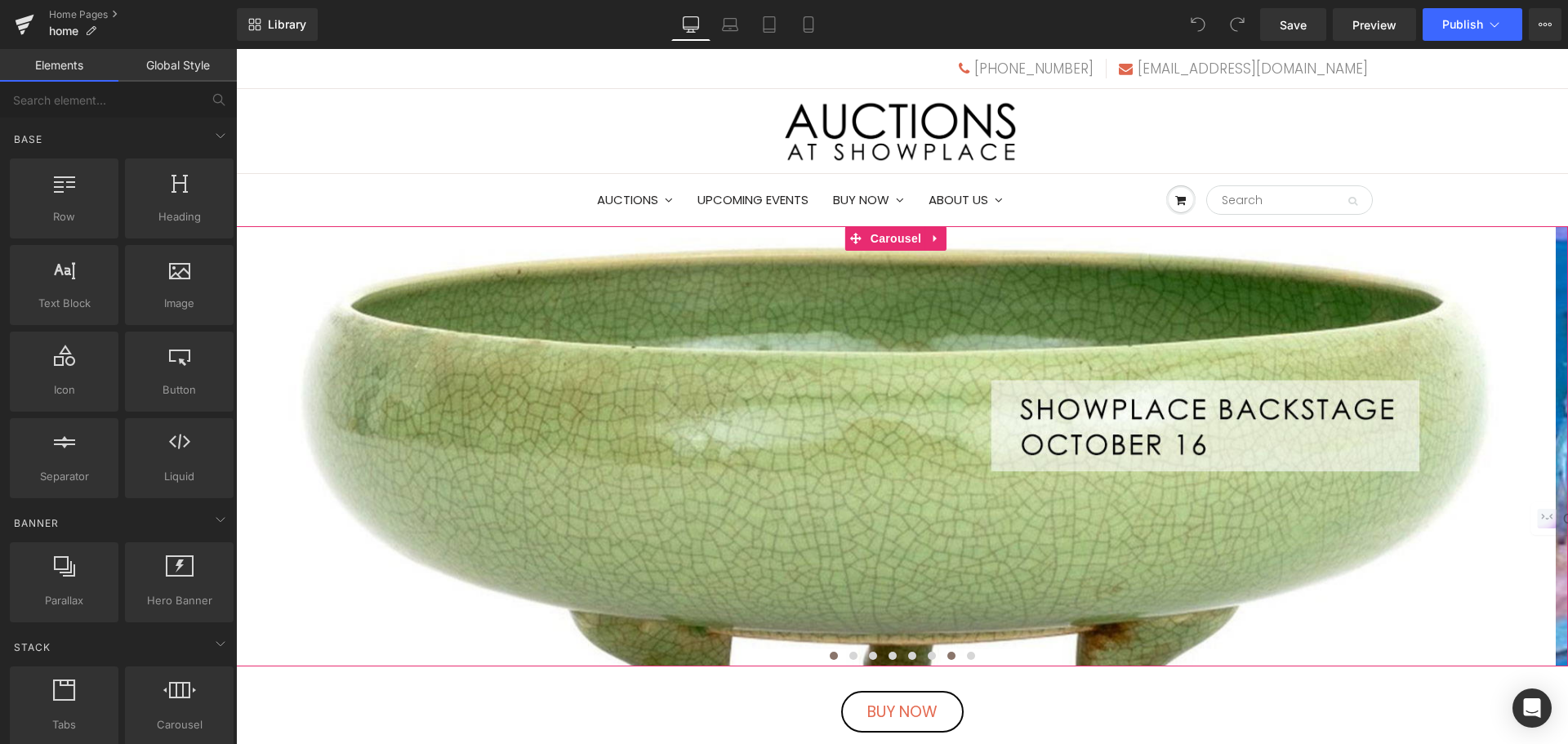
click at [947, 653] on span at bounding box center [951, 656] width 8 height 8
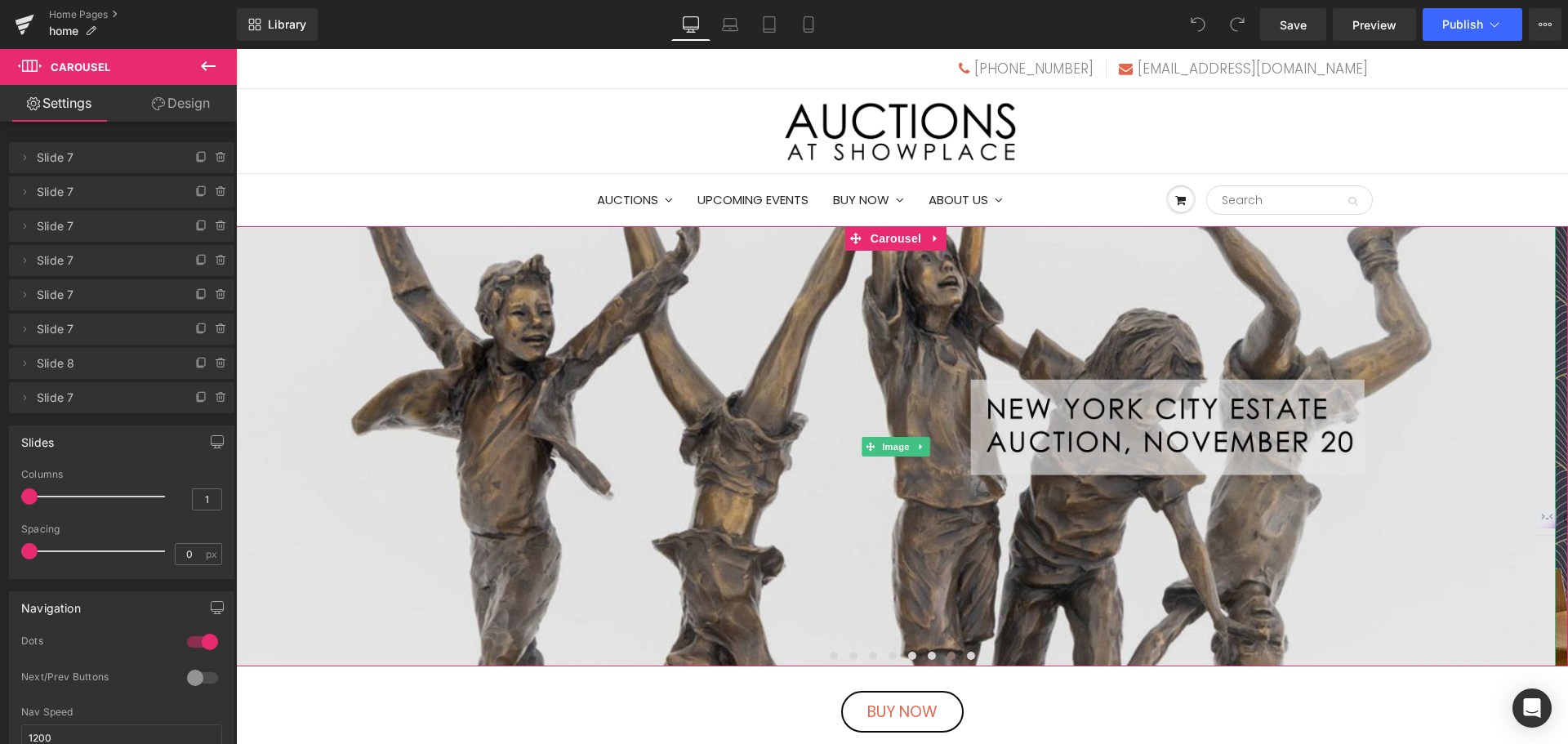
click at [936, 411] on img at bounding box center [895, 446] width 1320 height 440
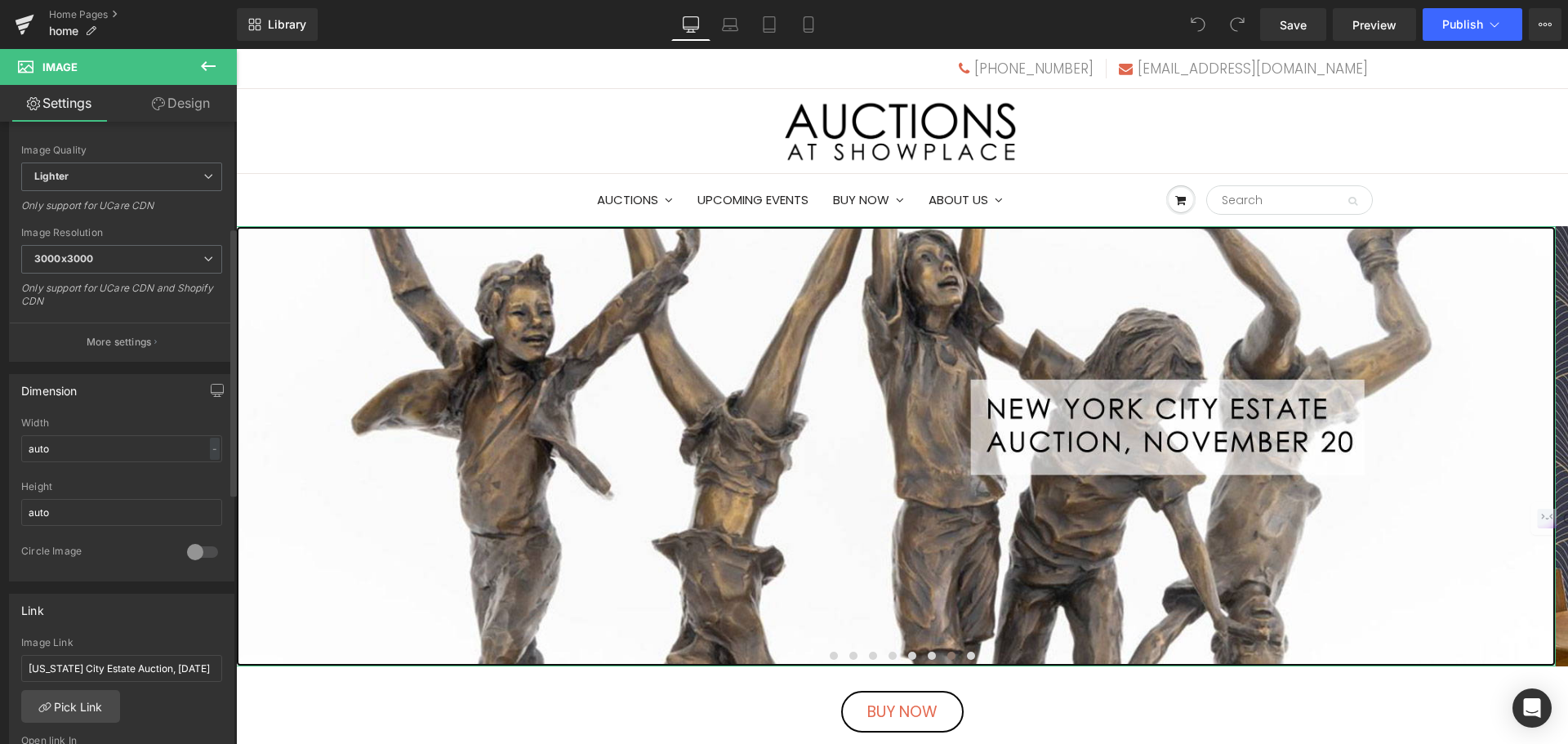
scroll to position [408, 0]
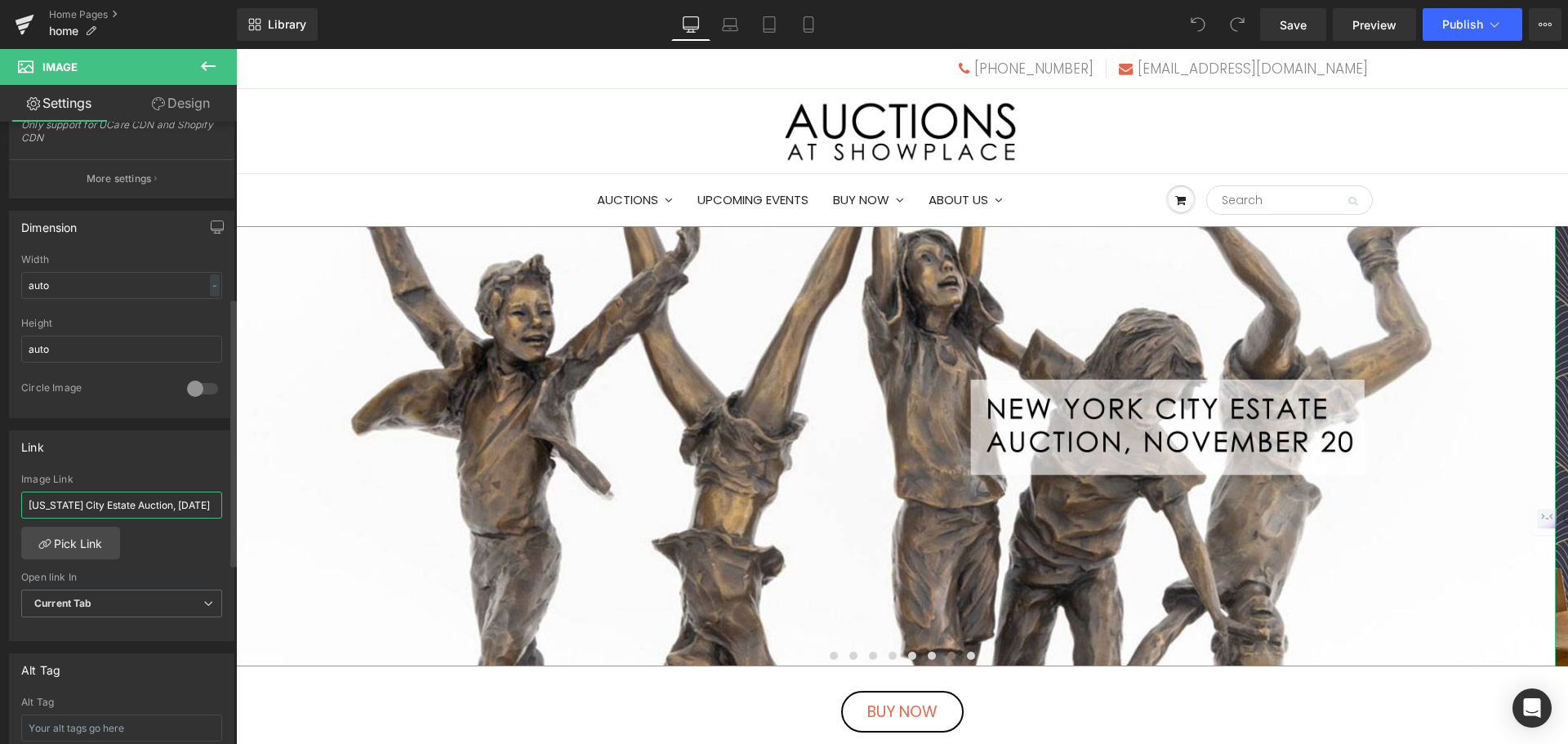
click at [32, 503] on input "[US_STATE] City Estate Auction, [DATE]" at bounding box center [121, 506] width 201 height 27
drag, startPoint x: 31, startPoint y: 503, endPoint x: 210, endPoint y: 507, distance: 179.0
click at [218, 510] on div "New York City Estate Auction, November 20 Image Link New York City Estate Aucti…" at bounding box center [121, 558] width 224 height 167
paste input "https://auctions.nyshowplace.com/auctions/4-IG8USZ/new-york-city-estate-auction…"
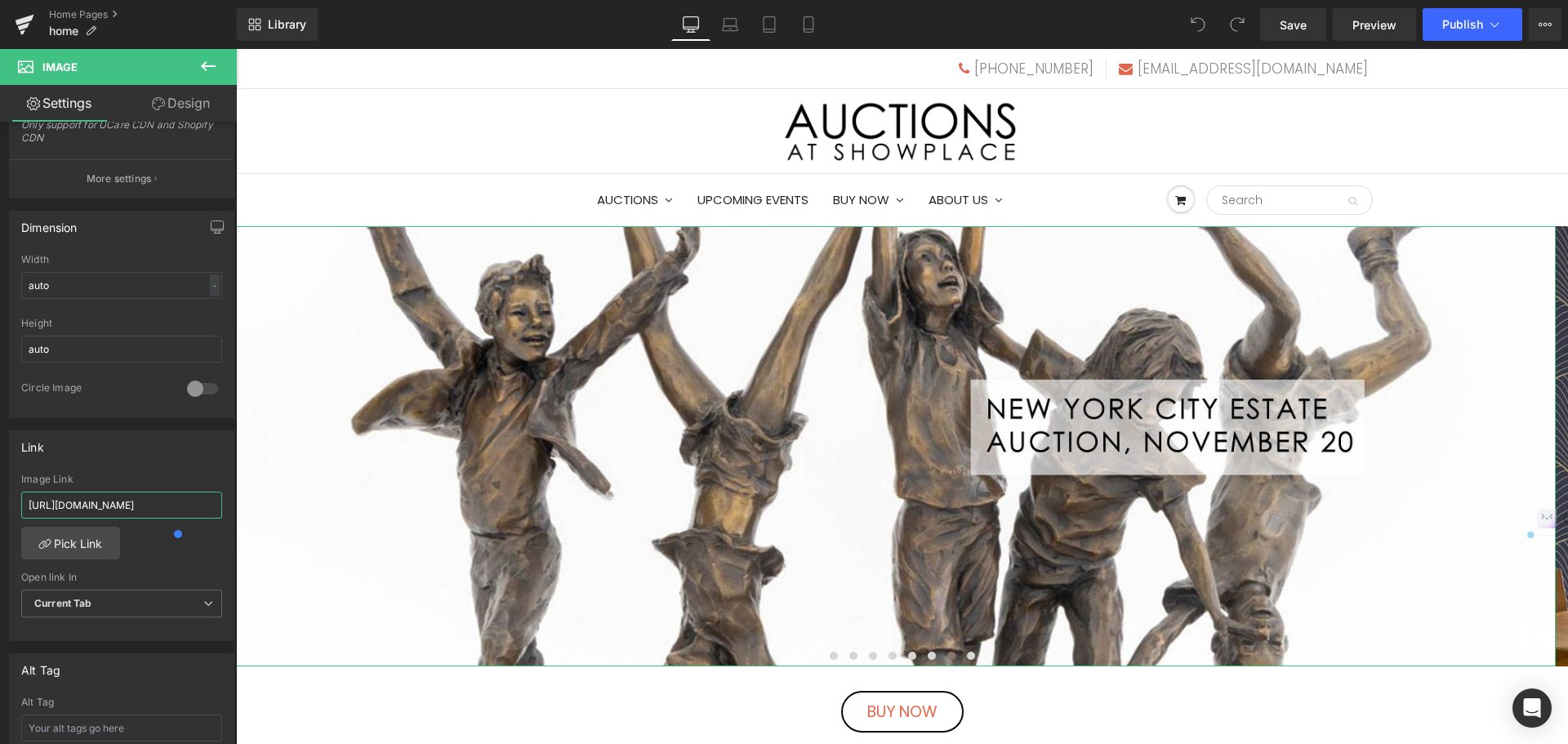
scroll to position [0, 281]
type input "https://auctions.nyshowplace.com/auctions/4-IG8USZ/new-york-city-estate-auction…"
click at [1449, 27] on span "Publish" at bounding box center [1462, 24] width 40 height 13
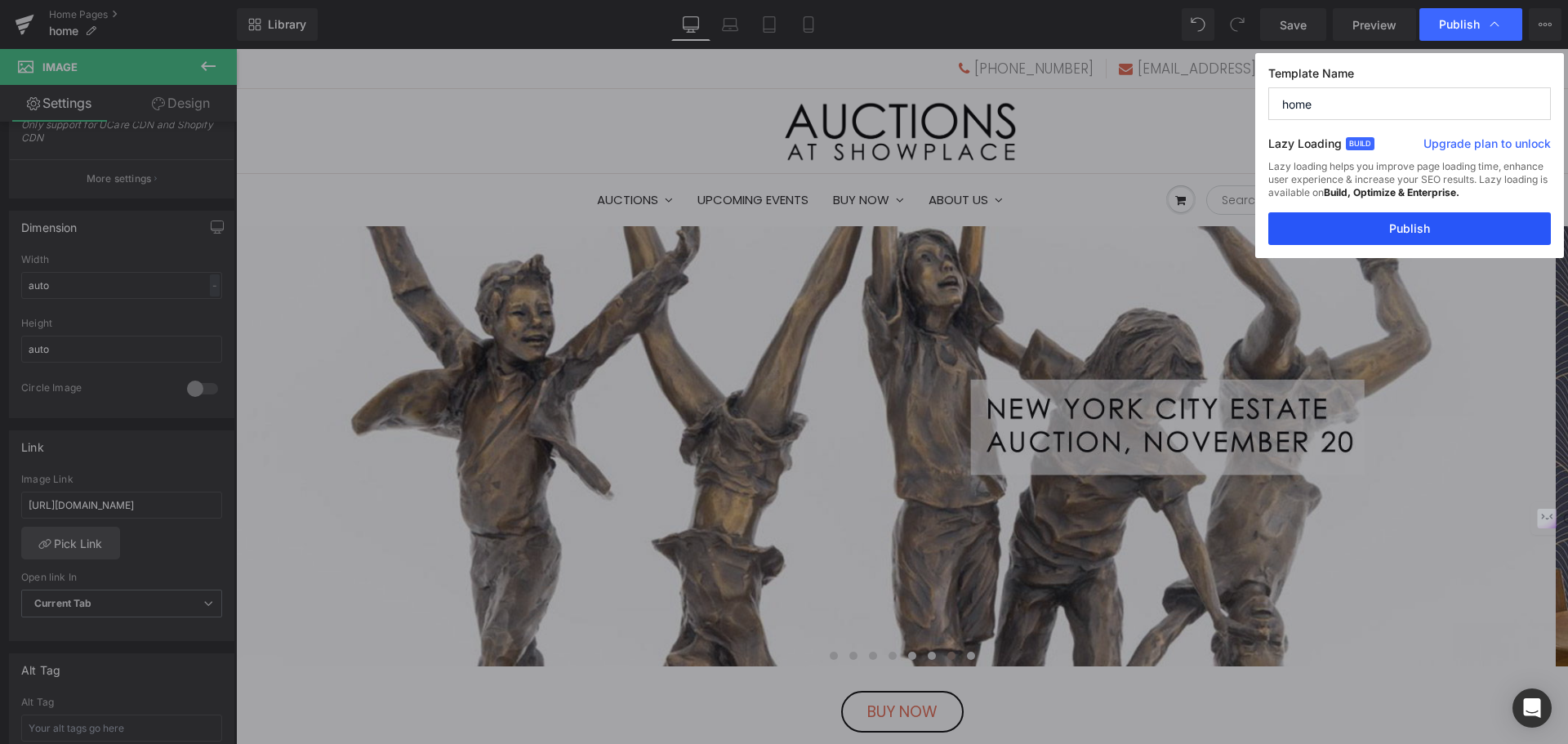
click at [1444, 223] on button "Publish" at bounding box center [1410, 229] width 282 height 32
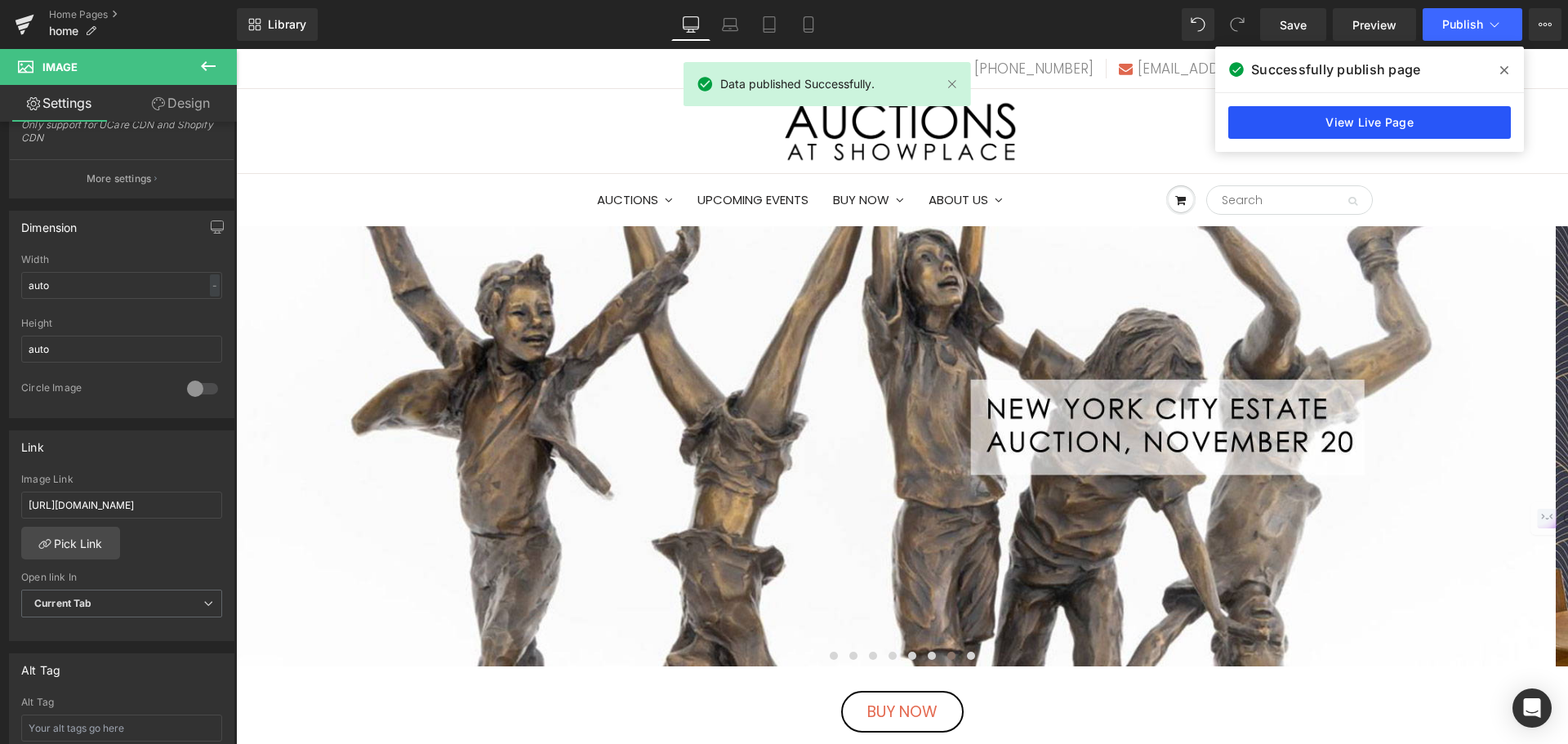
click at [1357, 121] on link "View Live Page" at bounding box center [1370, 122] width 282 height 32
